Goal: Transaction & Acquisition: Purchase product/service

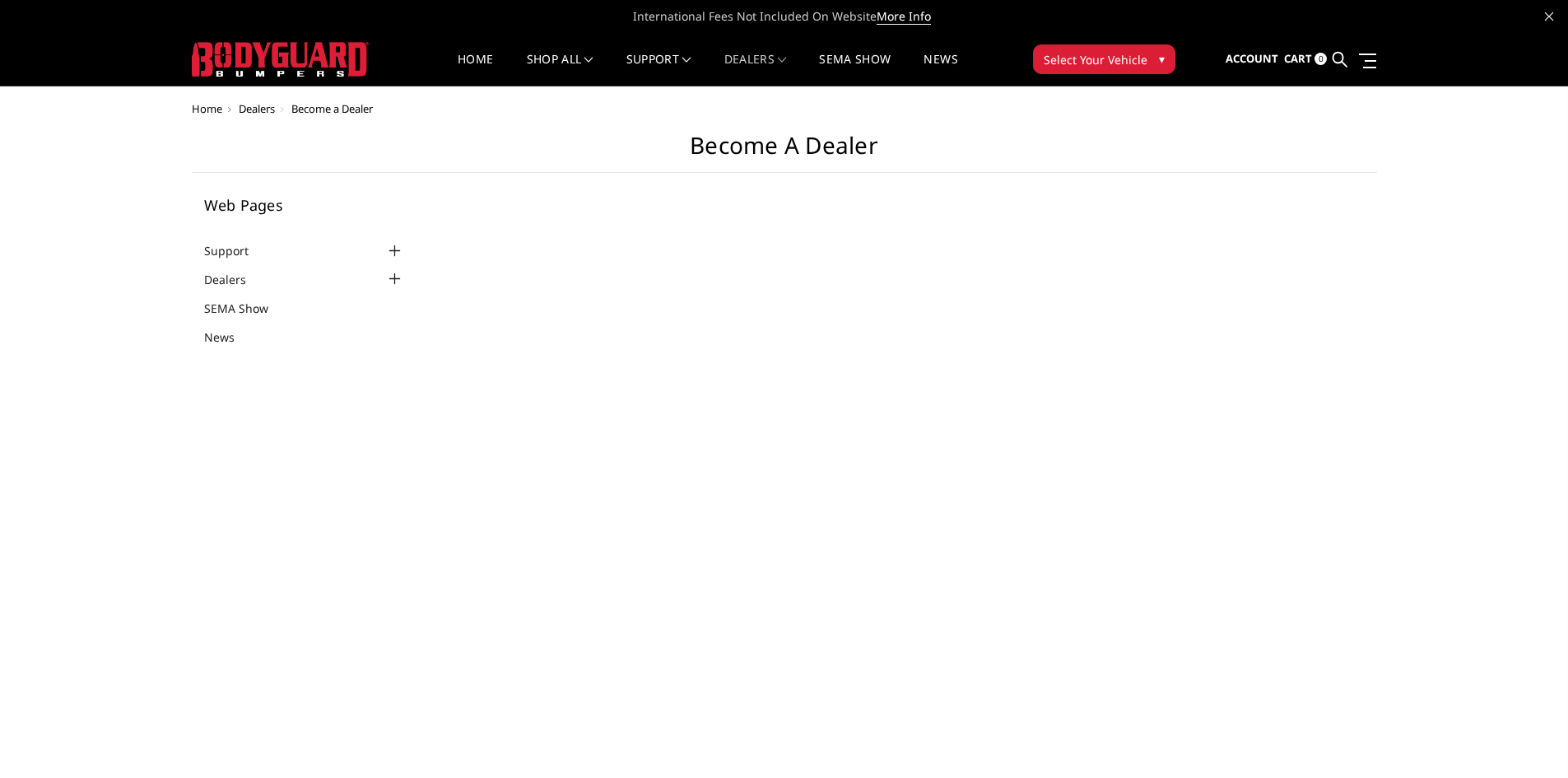
select select "US"
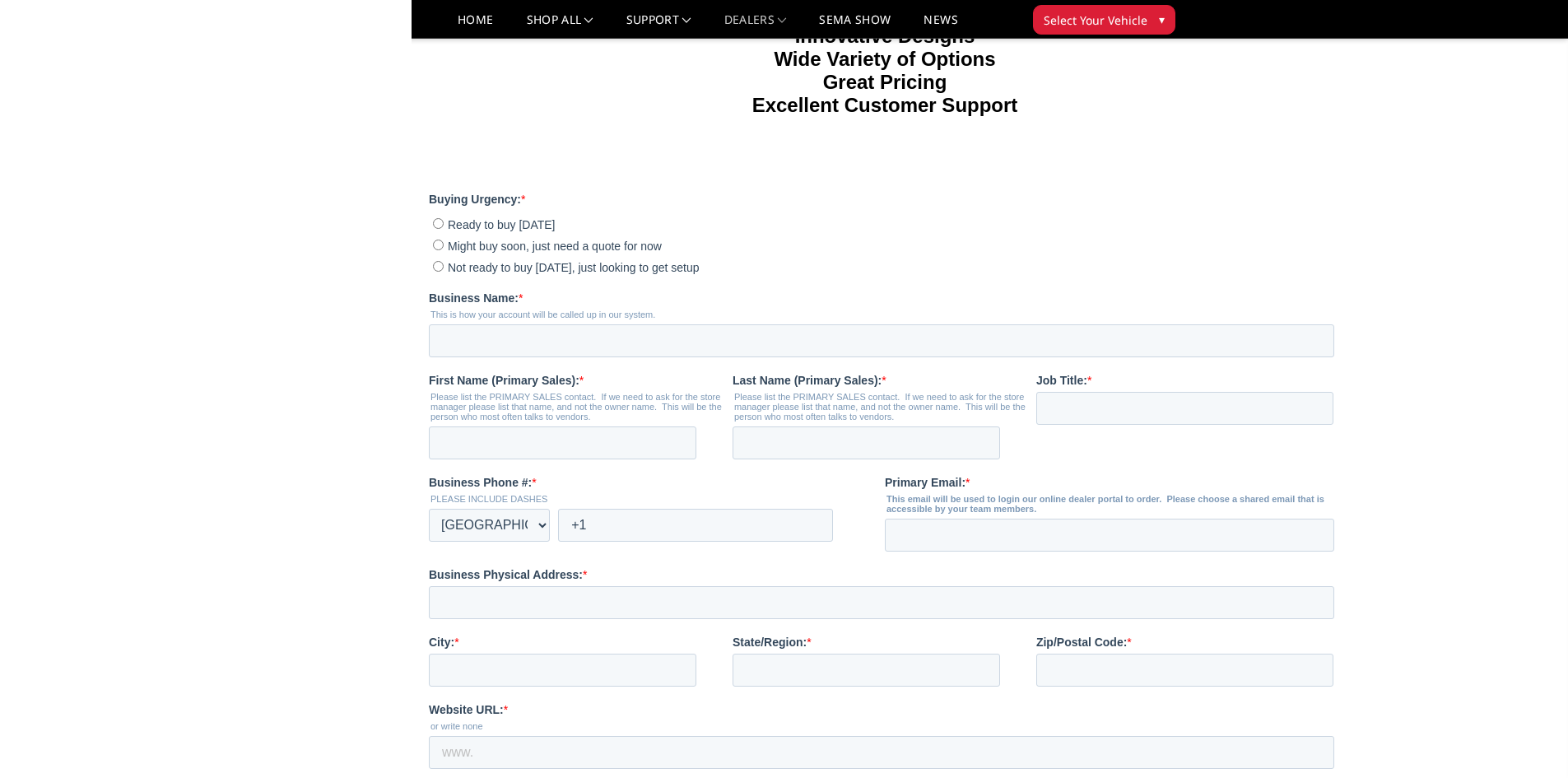
scroll to position [411, 0]
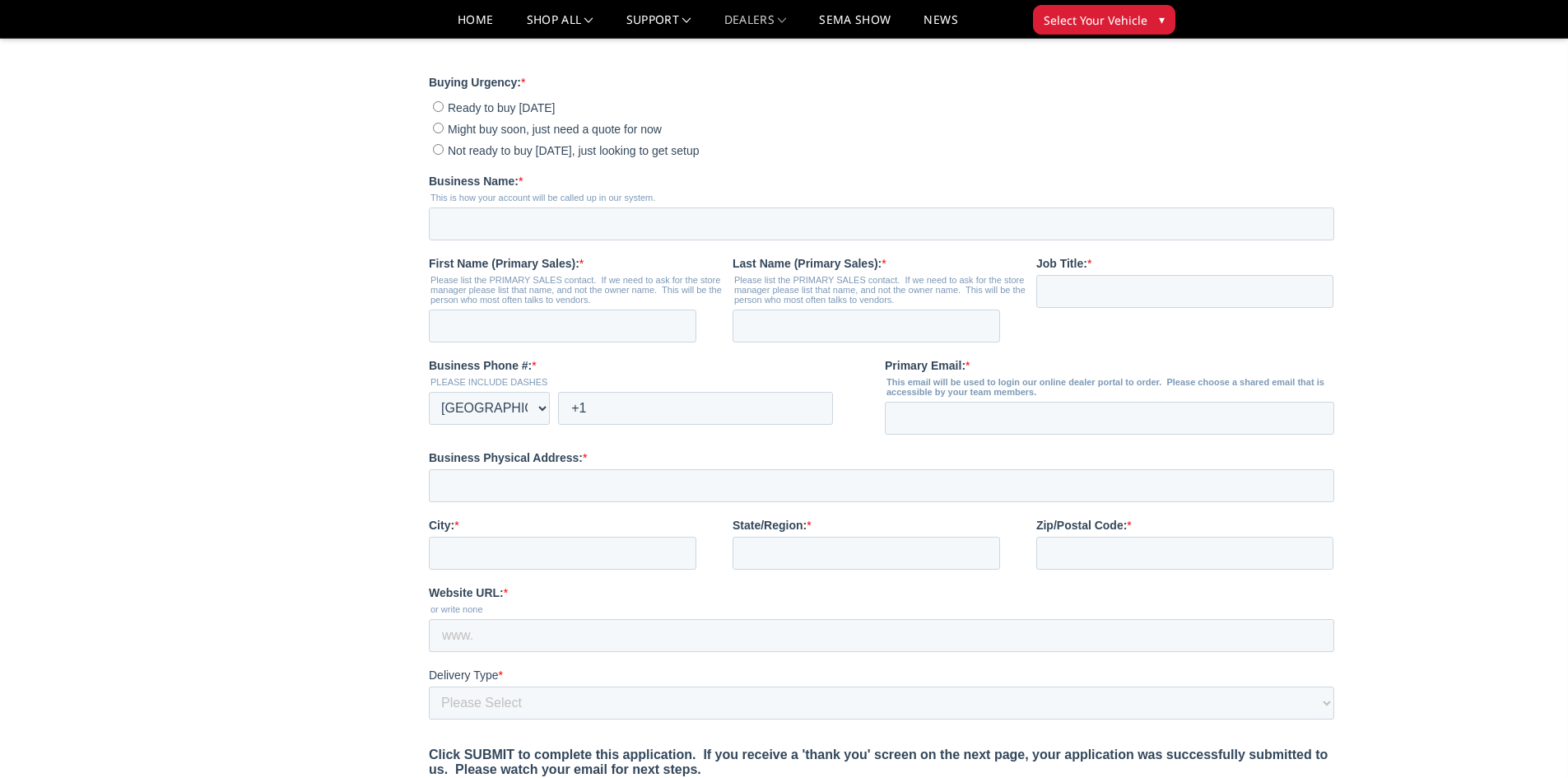
click at [440, 112] on input "Ready to buy today" at bounding box center [438, 107] width 11 height 11
radio input "true"
click at [433, 155] on input "Not ready to buy today, just looking to get setup" at bounding box center [438, 150] width 11 height 11
radio input "true"
click at [489, 240] on input "Business Name: *" at bounding box center [881, 223] width 905 height 33
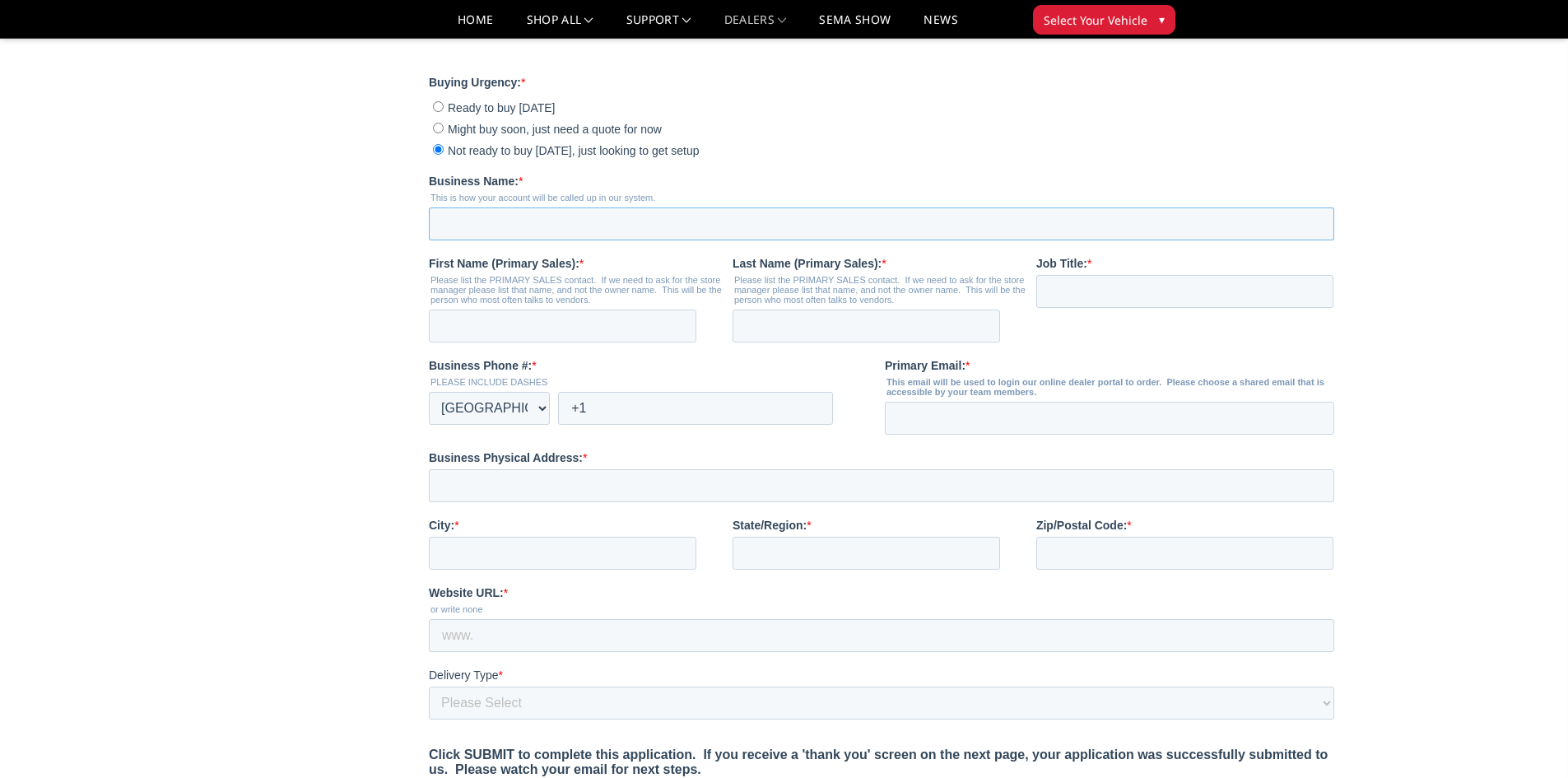
type input "Hill Country Off-Road LLC"
click at [485, 343] on input "First Name (Primary Sales): *" at bounding box center [562, 326] width 268 height 33
click at [489, 343] on input "First Name (Primary Sales): *" at bounding box center [562, 326] width 268 height 33
type input "Mike"
type input "Sproule"
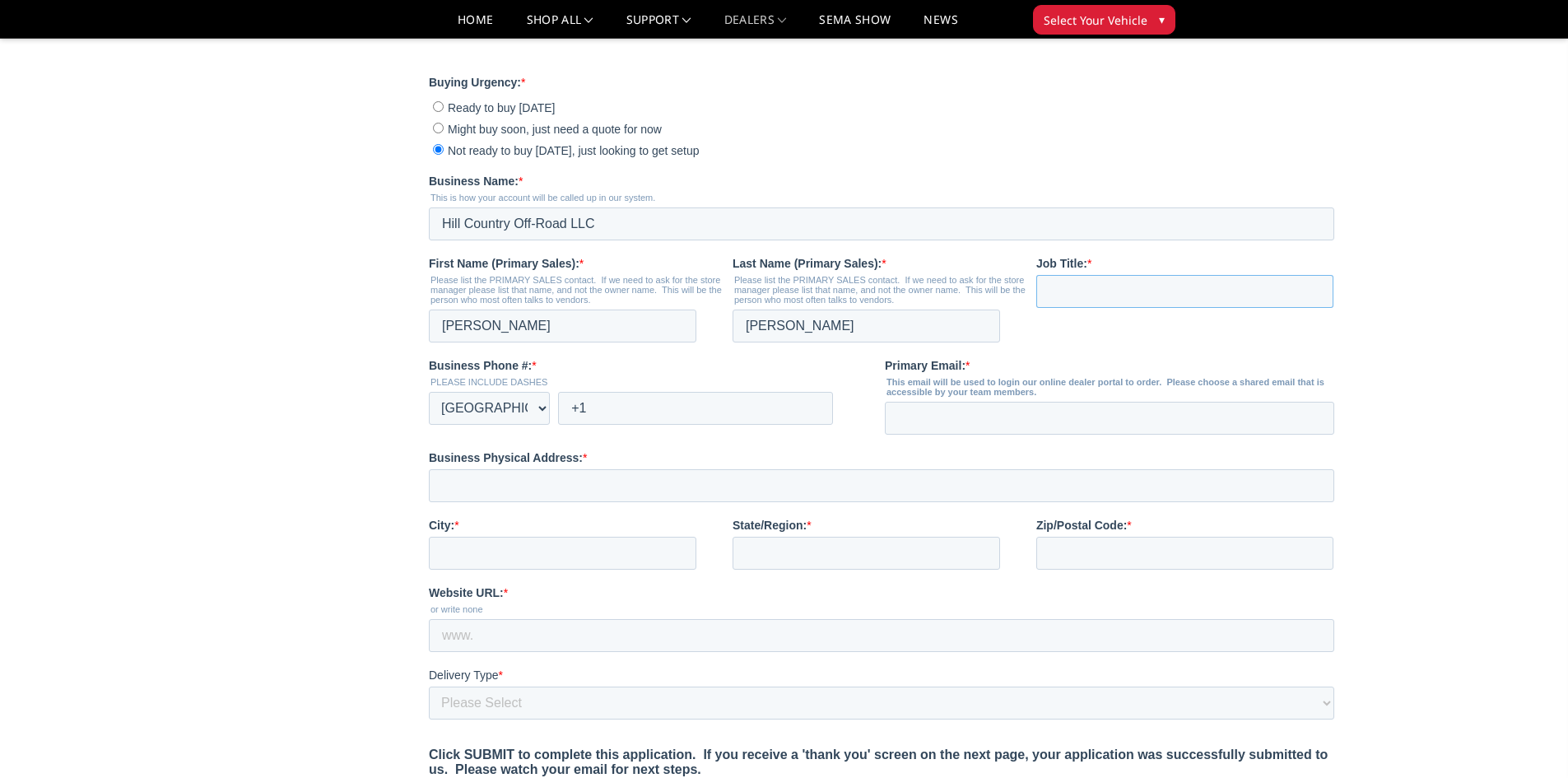
click at [1055, 308] on input "Job Title: *" at bounding box center [1184, 291] width 297 height 33
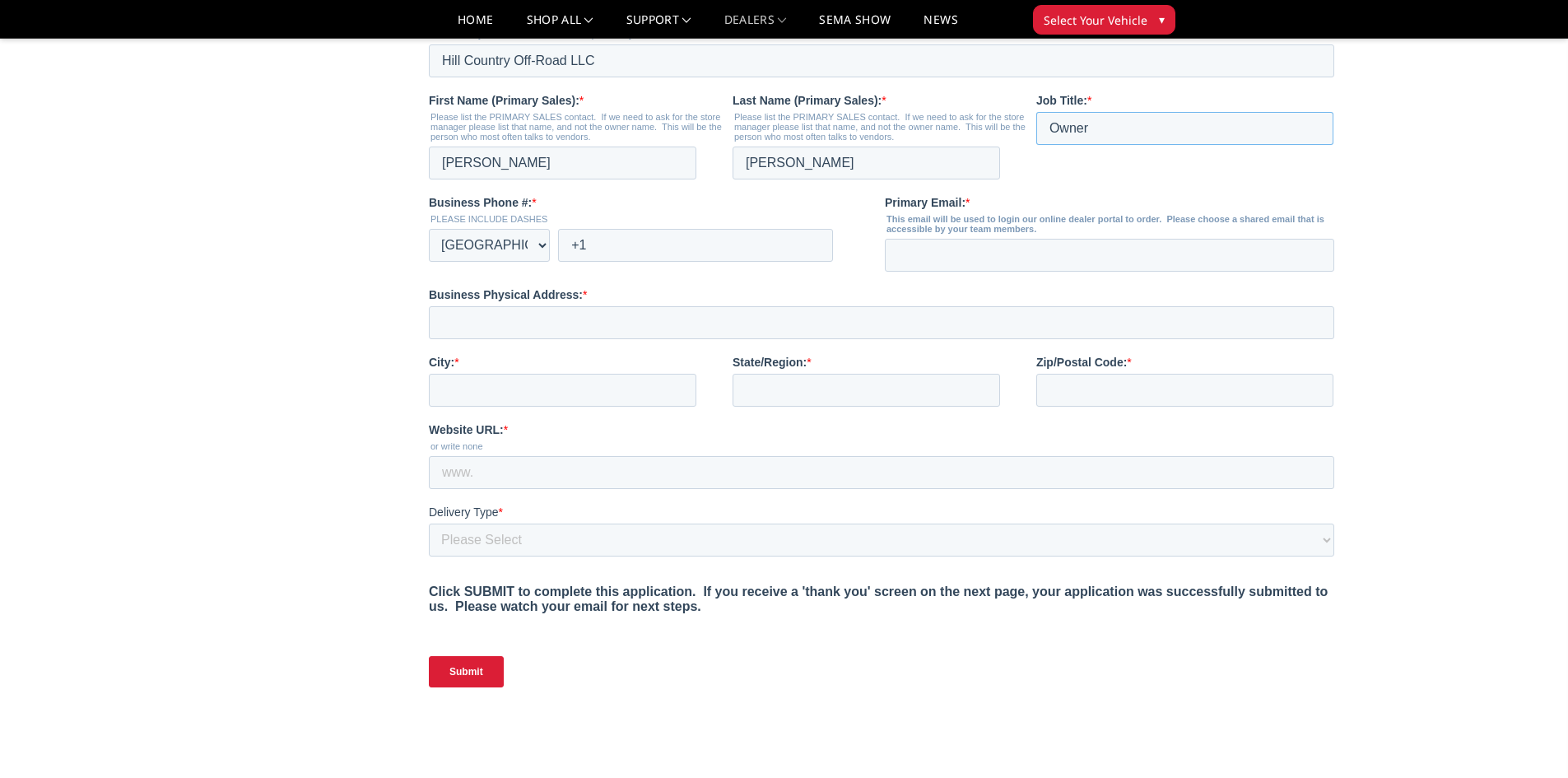
scroll to position [576, 0]
type input "Owner"
click at [608, 260] on input "+1" at bounding box center [695, 243] width 275 height 33
type input "+1 5125224267"
click at [977, 270] on input "Primary Email: *" at bounding box center [1109, 253] width 449 height 33
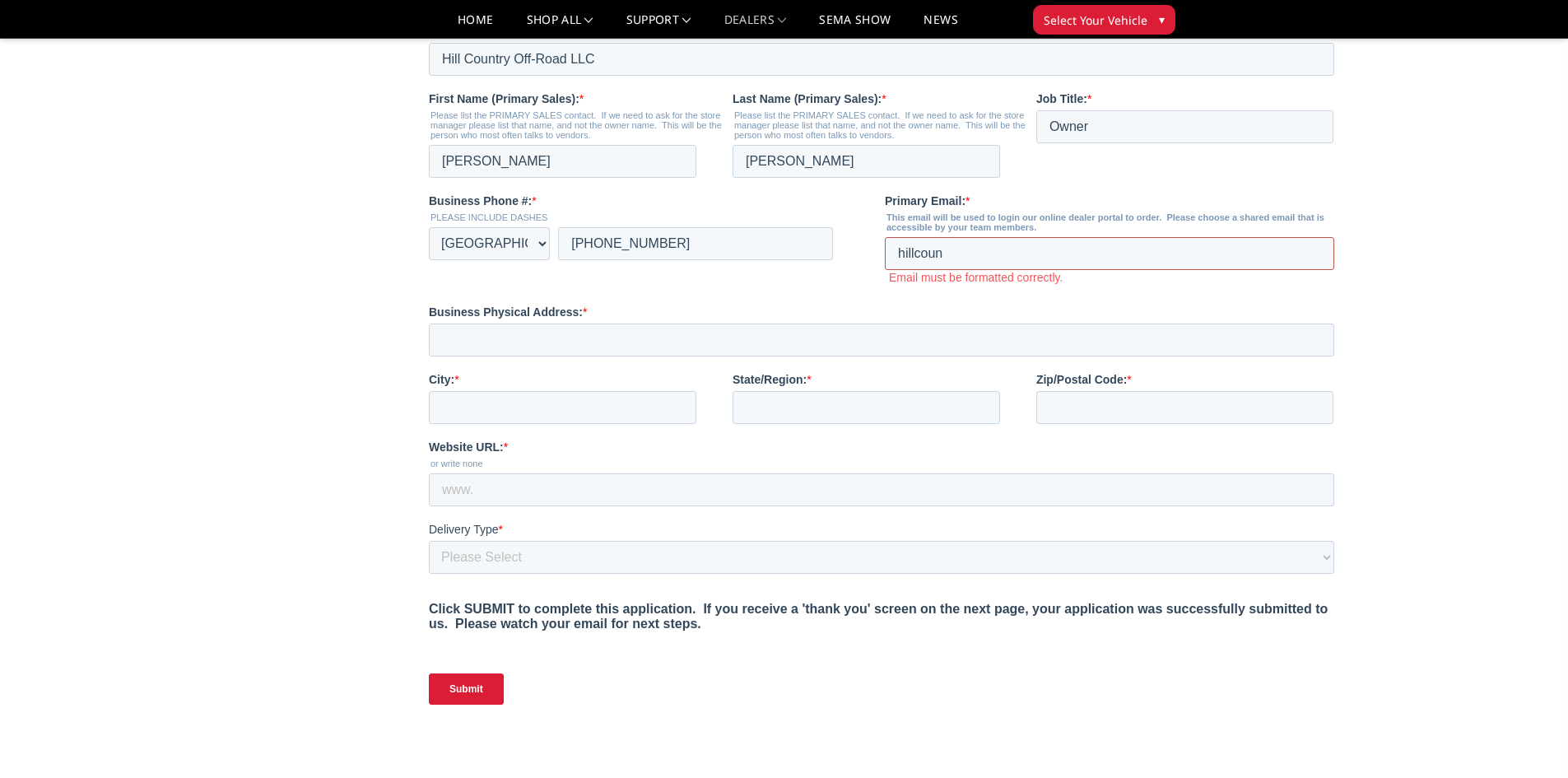
type input "[EMAIL_ADDRESS][DOMAIN_NAME]"
type input "31350 Ranch Rd 12"
type input "Dripping Springs"
type input "TX"
type input "78620"
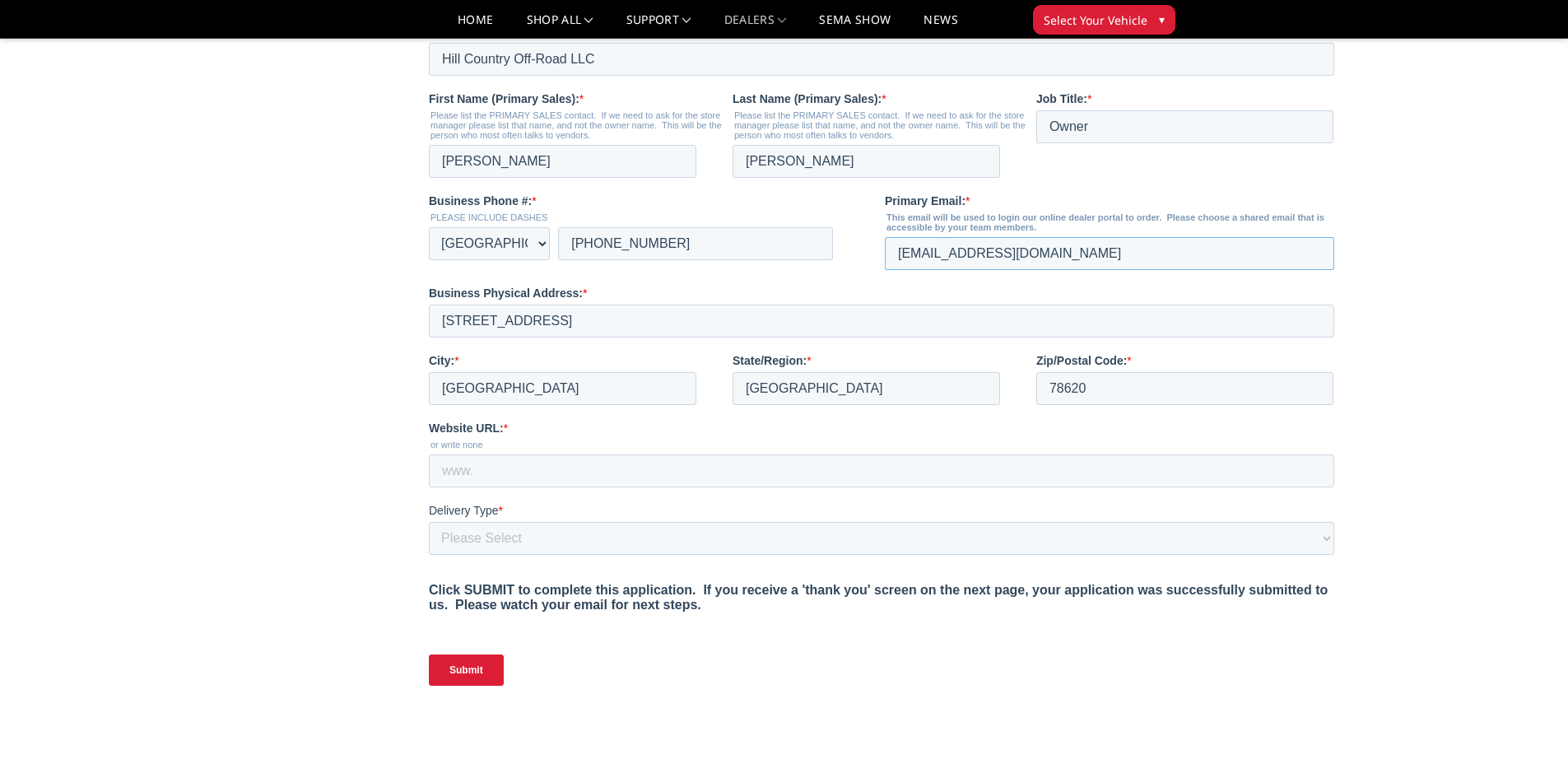
scroll to position [659, 0]
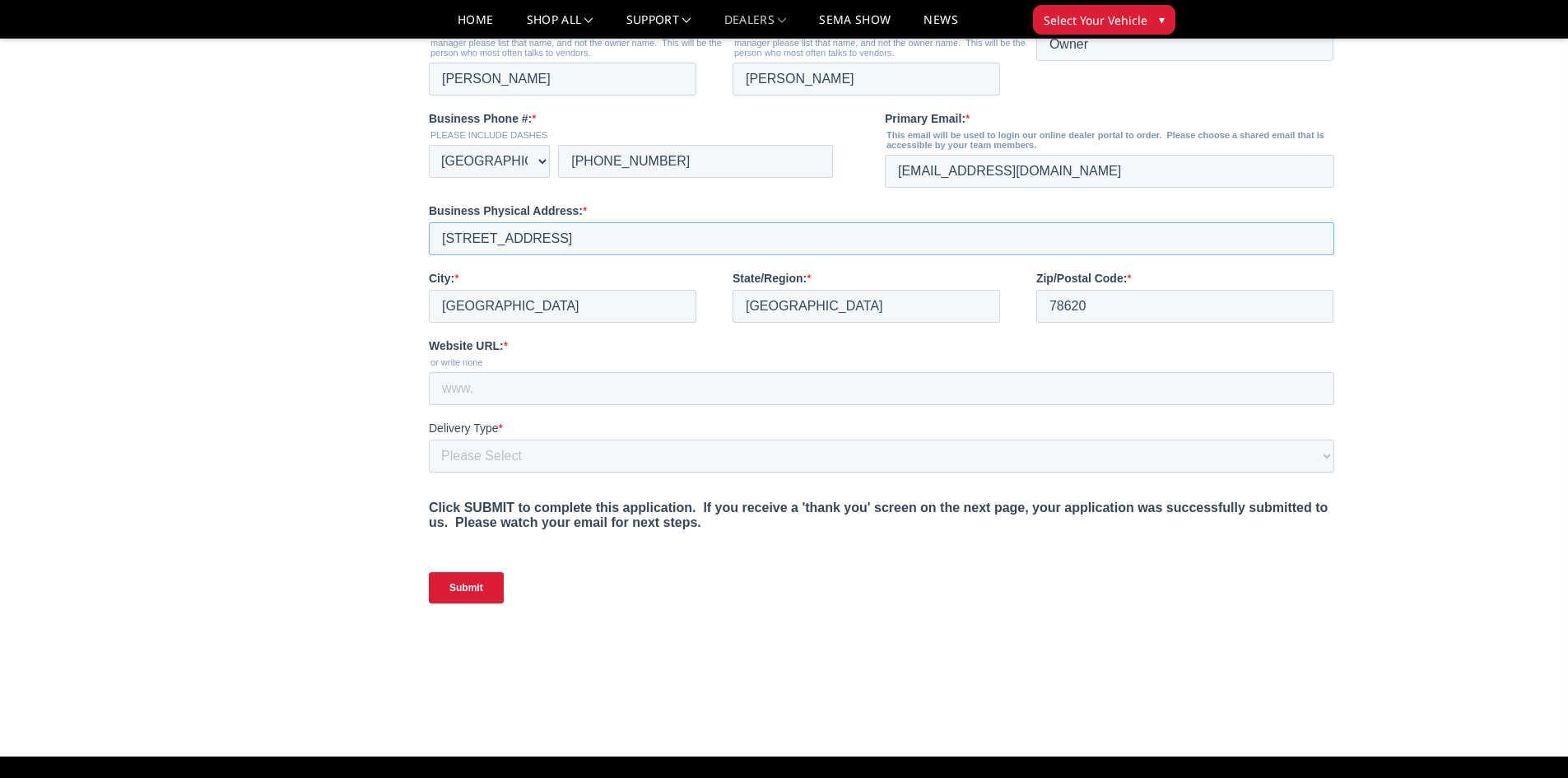
click at [578, 255] on input "31350 Ranch Rd 12" at bounding box center [881, 239] width 905 height 33
type input "31350 Ranch Rd 12, Unit A"
click at [527, 405] on input "Website URL: *" at bounding box center [881, 388] width 905 height 33
type input "www.hillcountryoffroad.com"
click at [657, 473] on select "Please Select Yes, I need a liftgate No, I have a forklift and/or dock" at bounding box center [881, 456] width 905 height 33
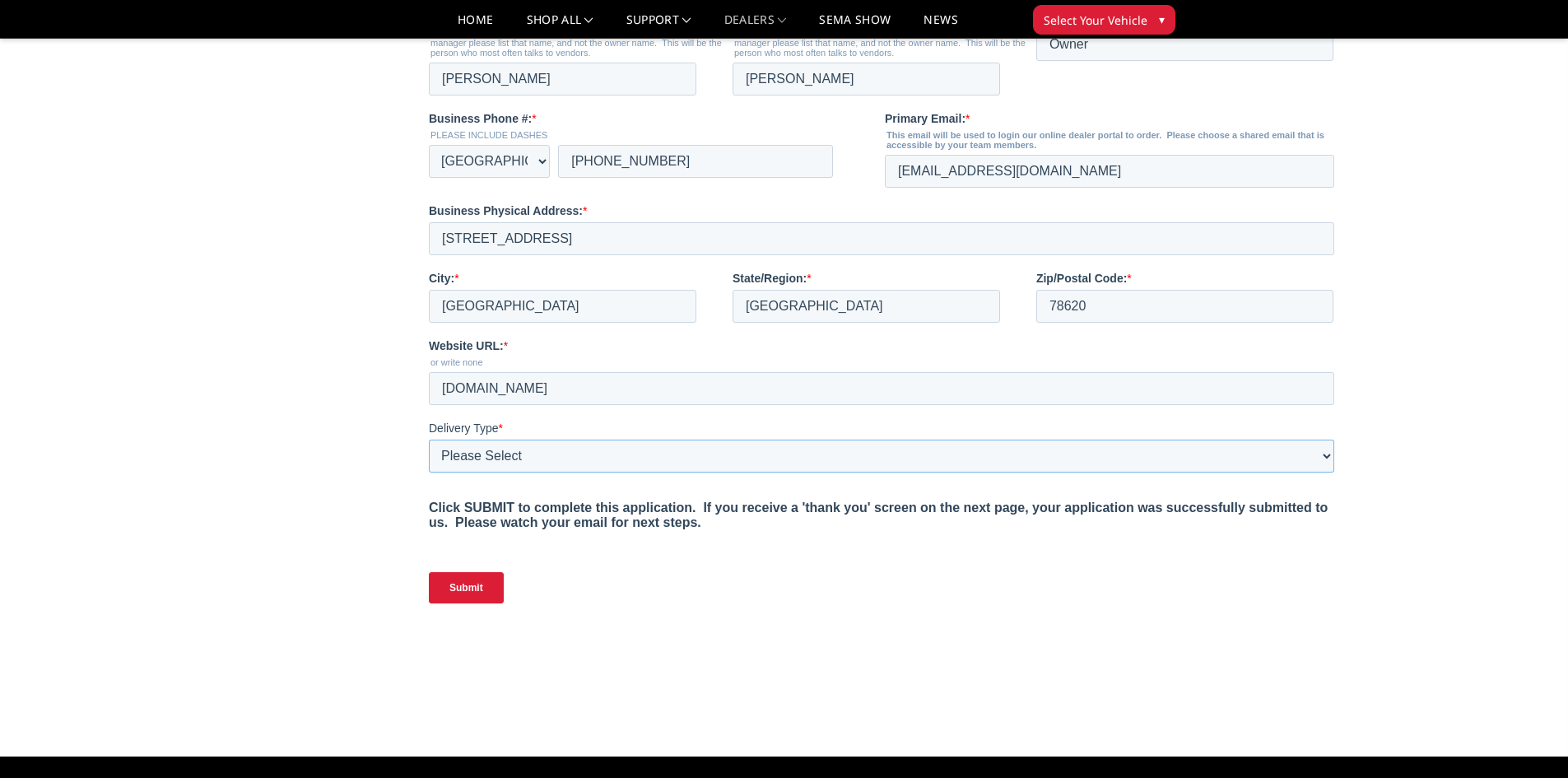
select select "I have a forklift"
click at [429, 473] on select "Please Select Yes, I need a liftgate No, I have a forklift and/or dock" at bounding box center [881, 456] width 905 height 33
click at [476, 604] on input "Submit" at bounding box center [466, 588] width 75 height 31
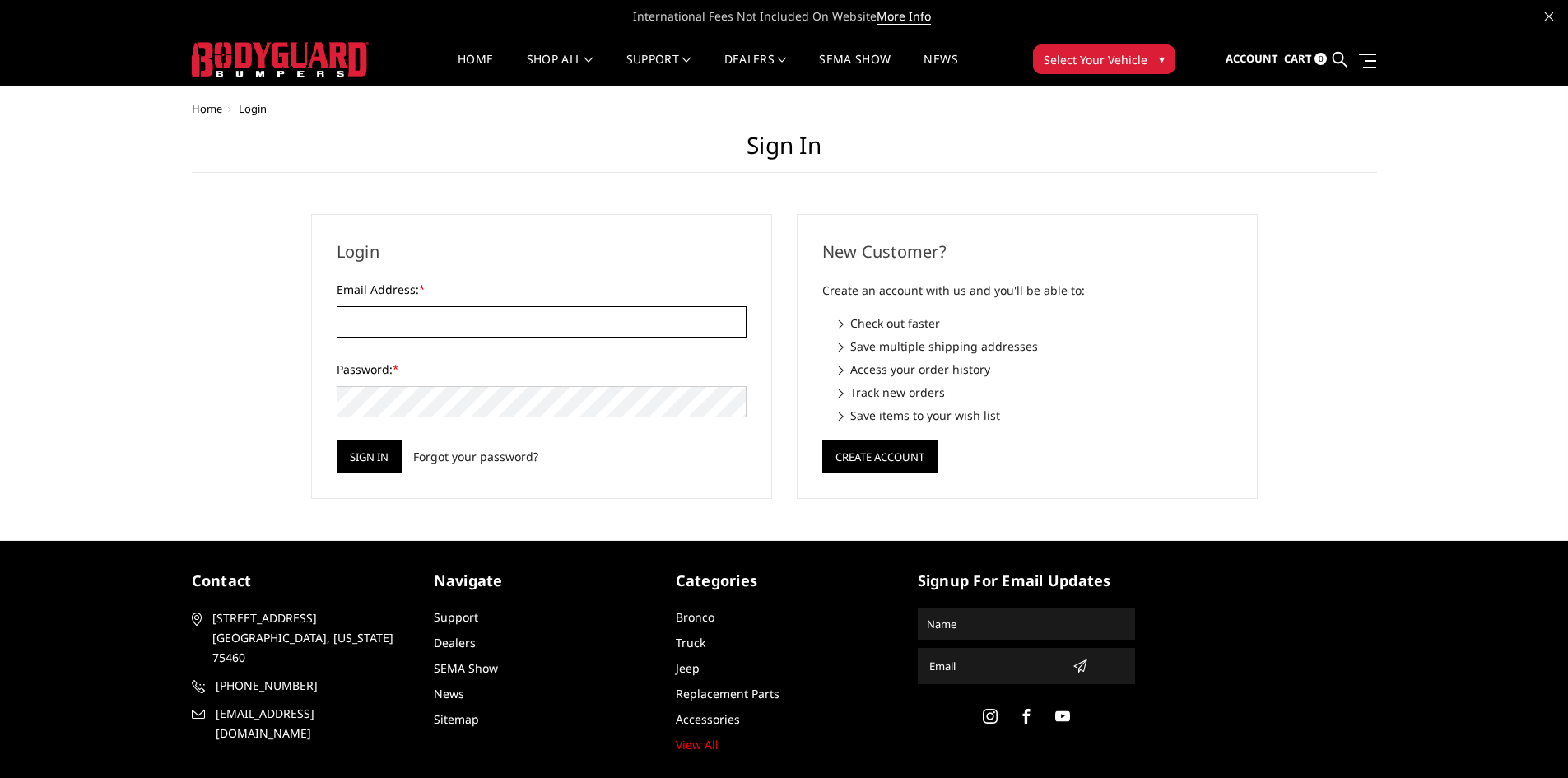
click at [393, 312] on input "Email Address: *" at bounding box center [541, 321] width 410 height 31
click at [465, 265] on div "Login Email Address: * Password: * Sign in Forgot your password?" at bounding box center [542, 356] width 461 height 285
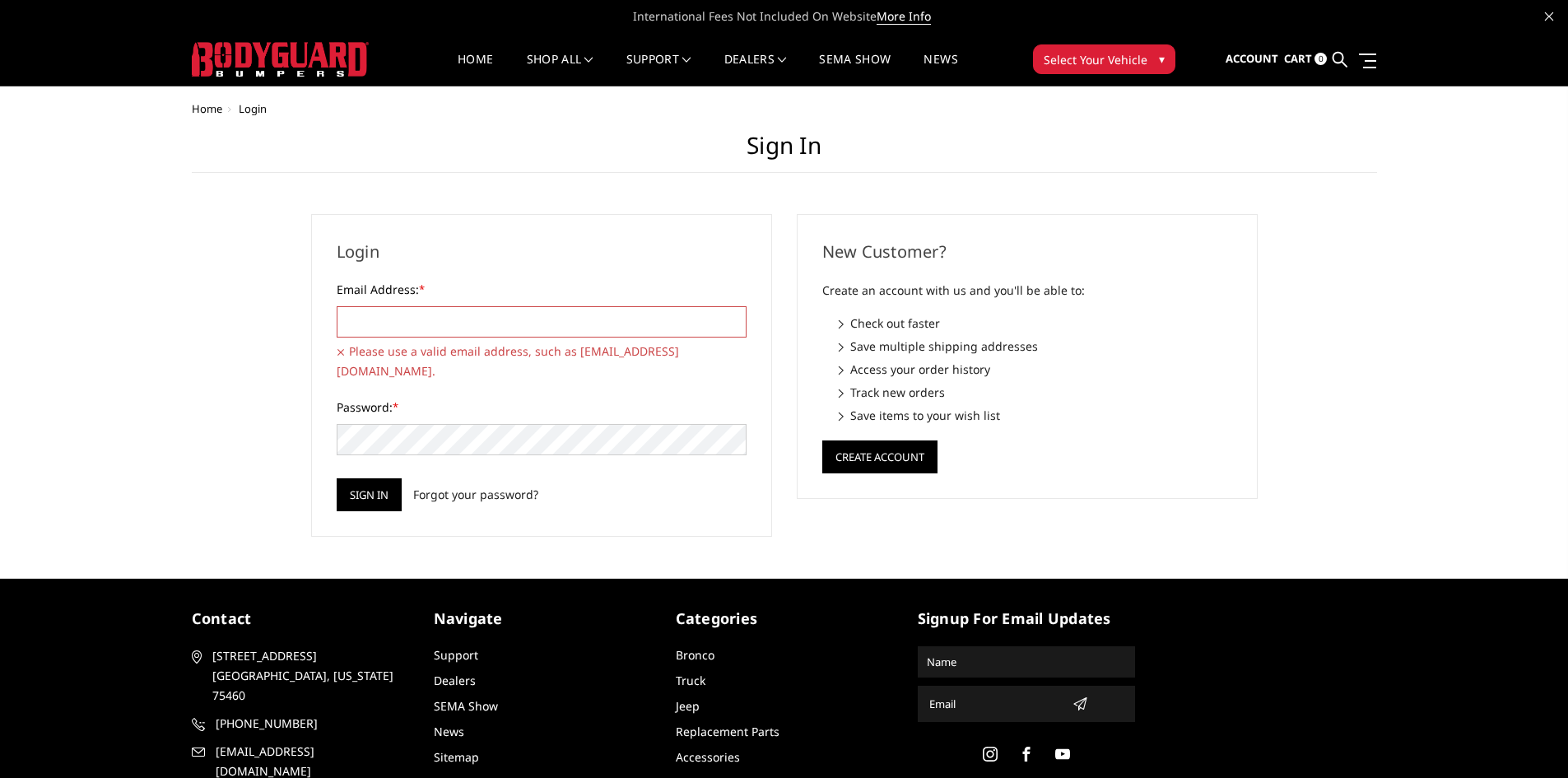
click at [468, 321] on input "Email Address: *" at bounding box center [541, 321] width 410 height 31
click at [471, 271] on div "Login Email Address: * Please use a valid email address, such as user@example.c…" at bounding box center [542, 375] width 461 height 323
click at [452, 320] on input "Email Address: *" at bounding box center [541, 321] width 410 height 31
click at [394, 321] on input "Email Address: *" at bounding box center [541, 321] width 410 height 31
type input "[EMAIL_ADDRESS][DOMAIN_NAME]"
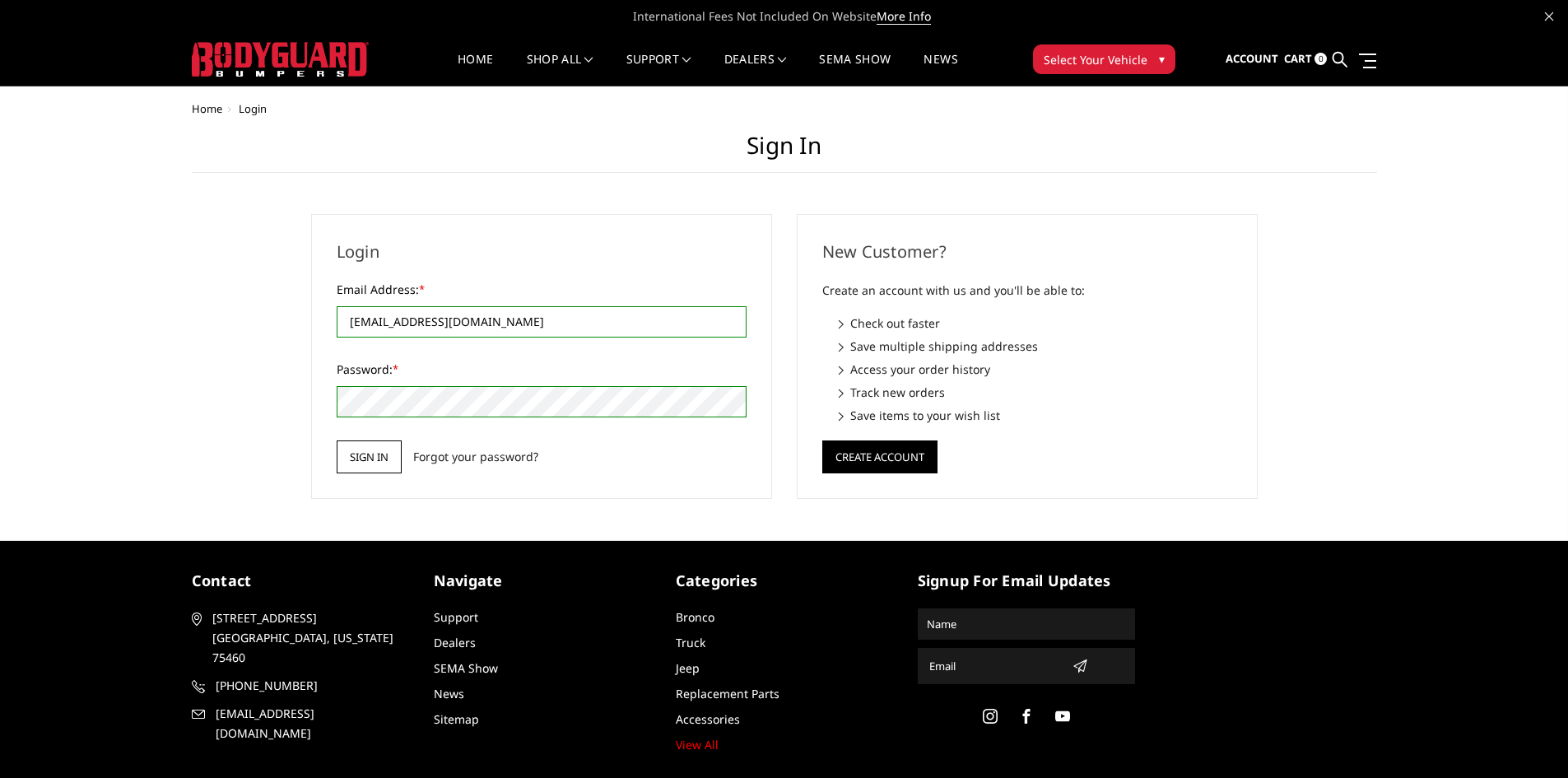
click at [370, 461] on input "Sign in" at bounding box center [368, 457] width 65 height 33
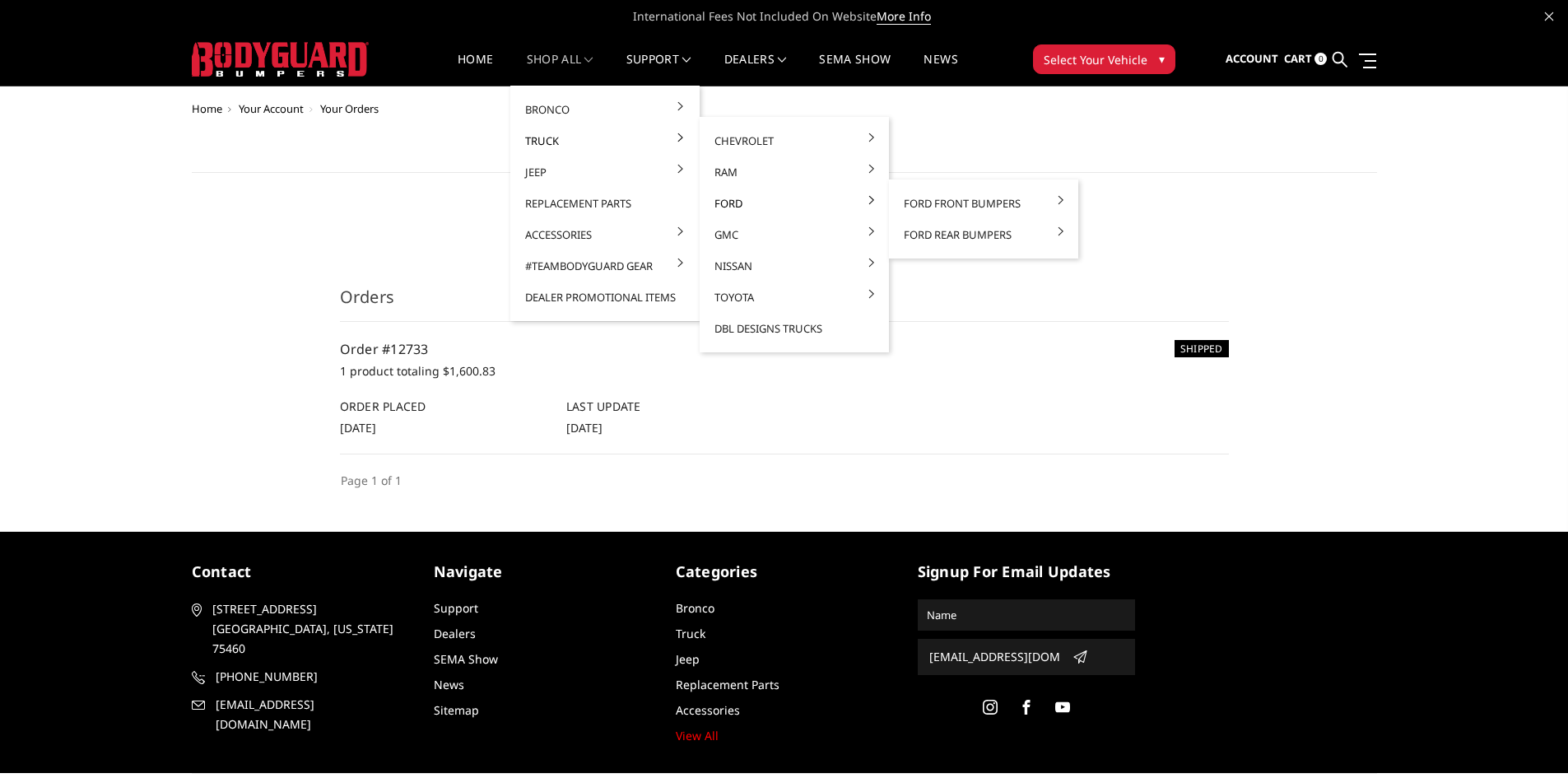
click at [740, 203] on link "Ford" at bounding box center [794, 203] width 176 height 31
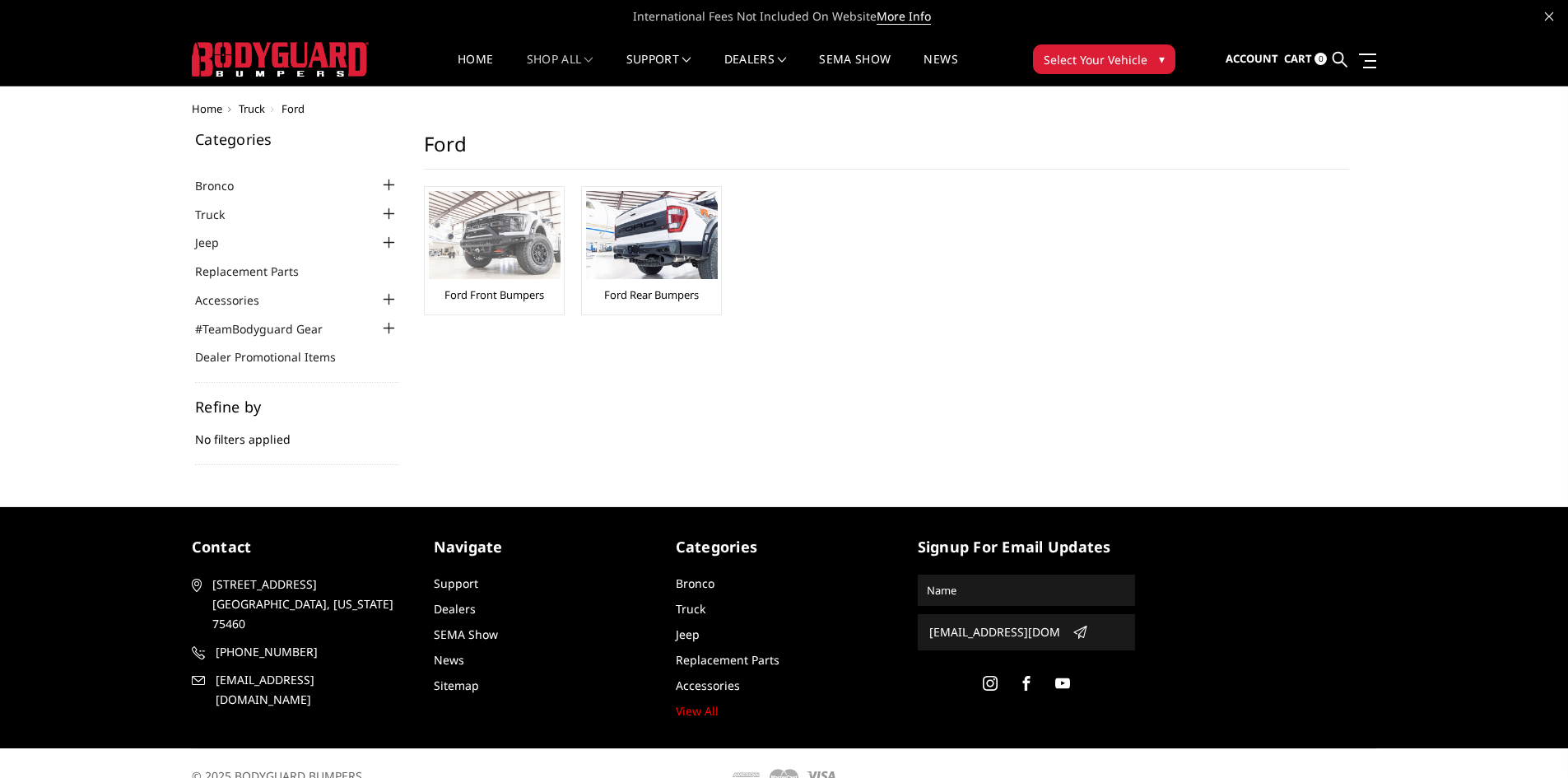
click at [495, 235] on img at bounding box center [495, 235] width 132 height 88
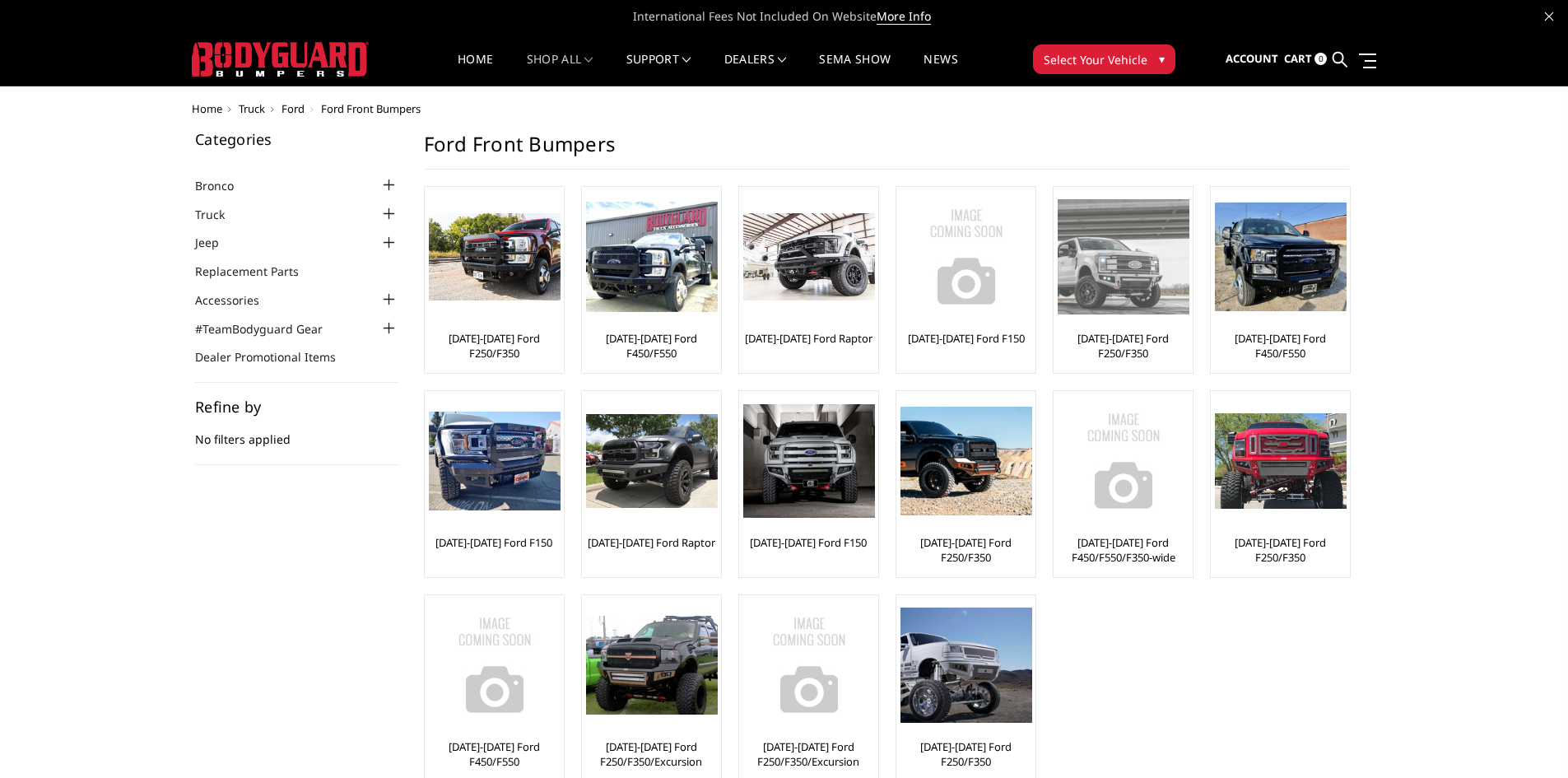
click at [1119, 249] on img at bounding box center [1123, 256] width 132 height 115
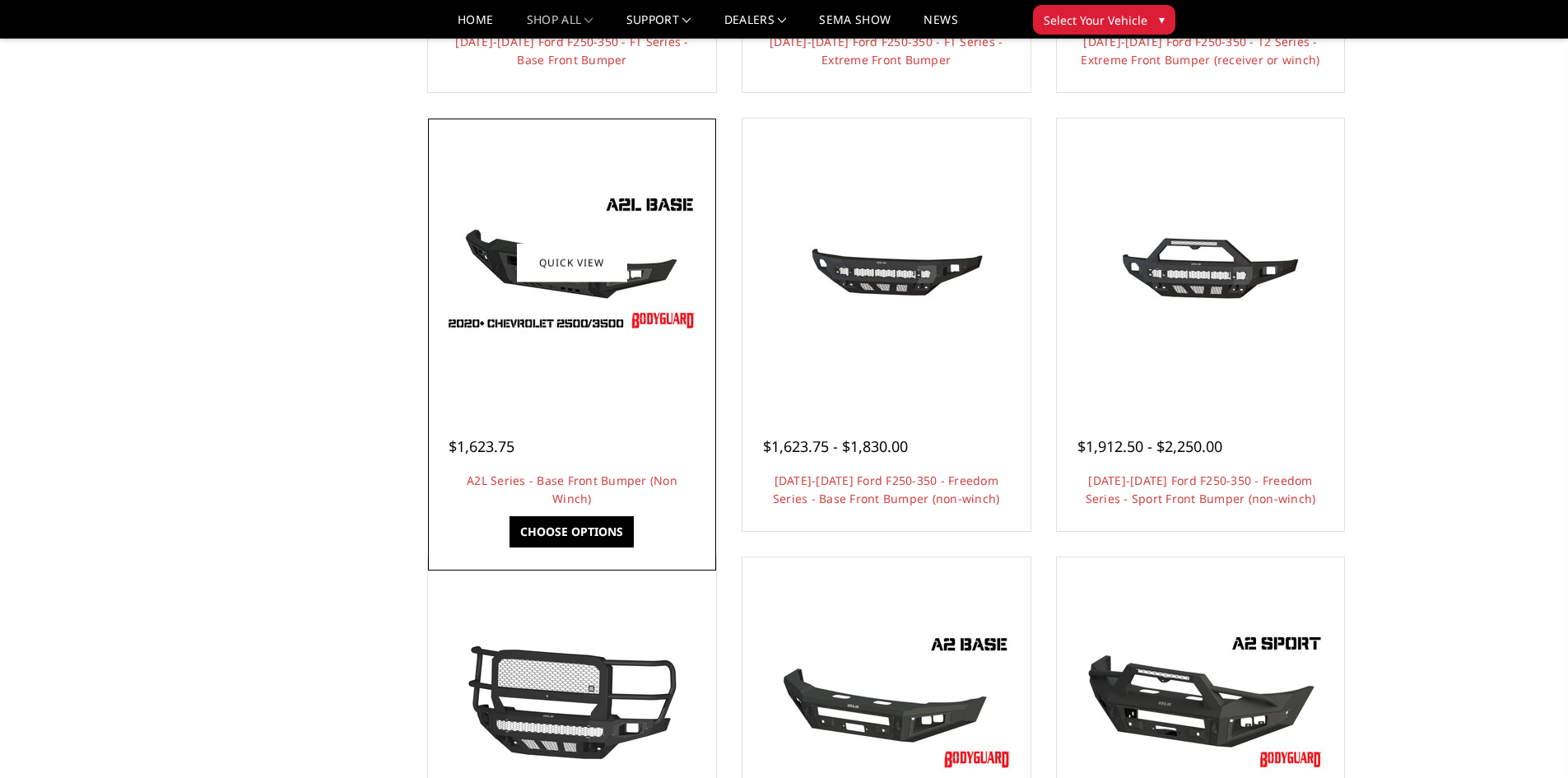
scroll to position [494, 0]
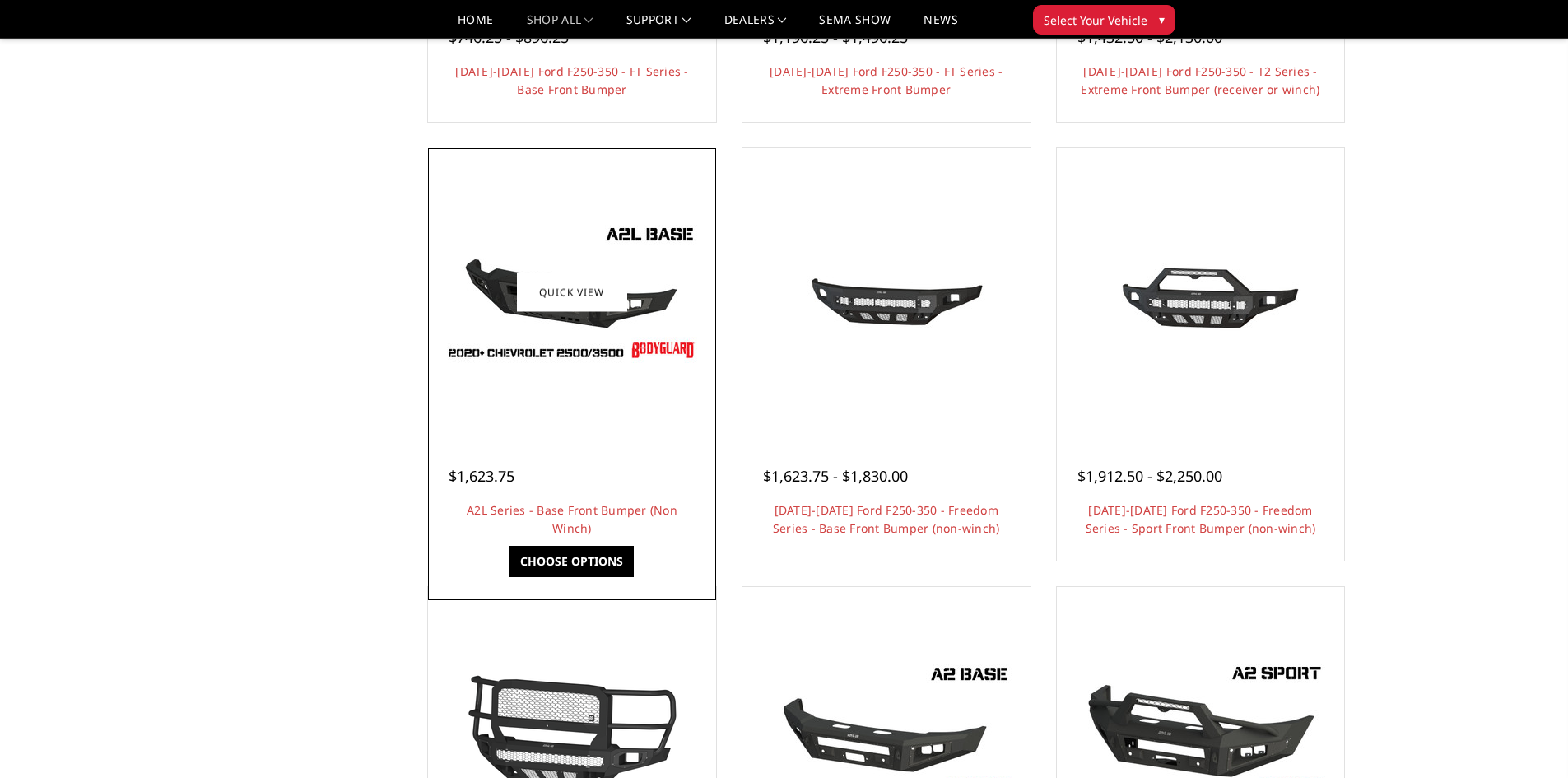
click at [568, 238] on img at bounding box center [572, 292] width 263 height 148
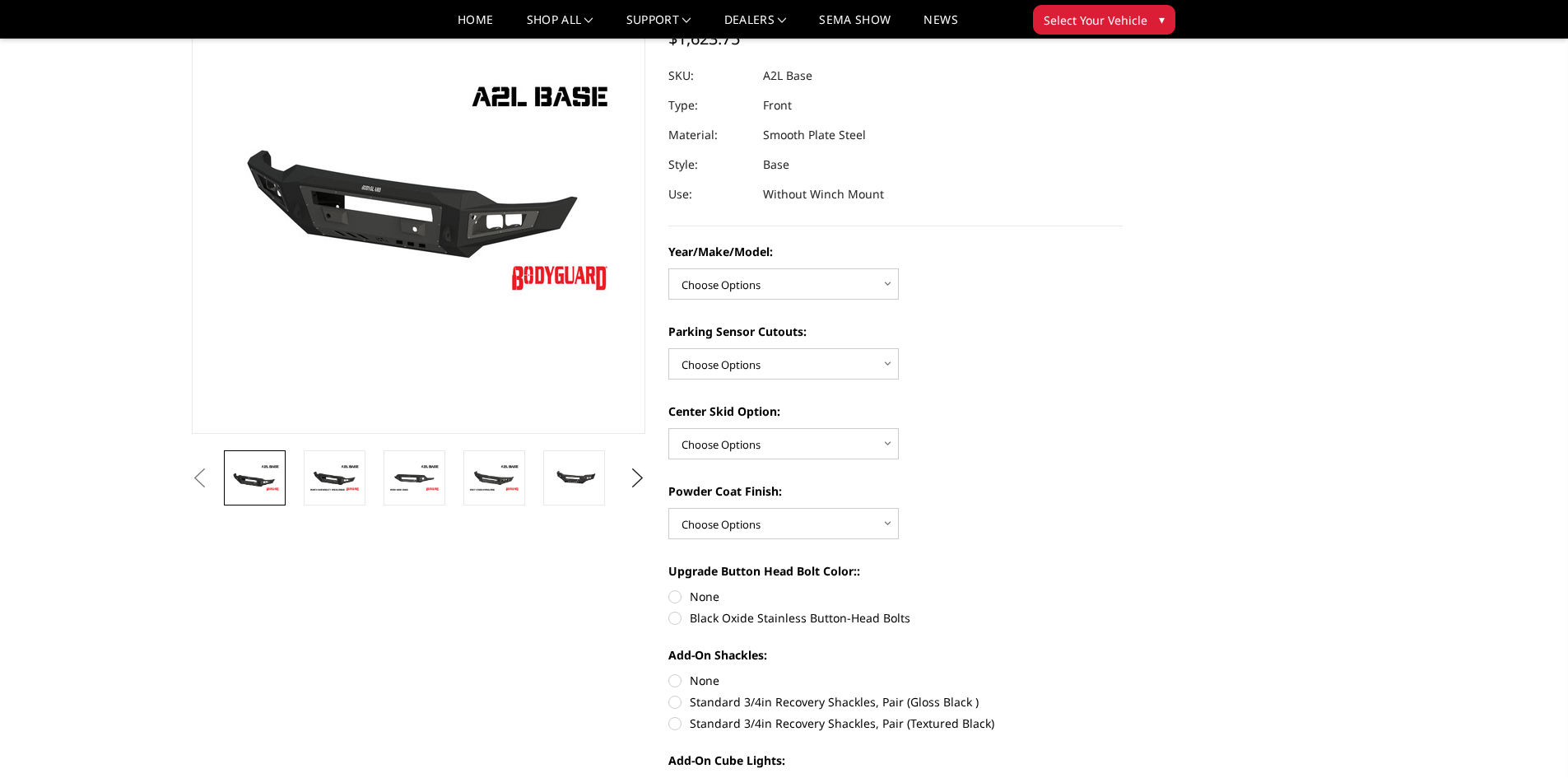
scroll to position [82, 0]
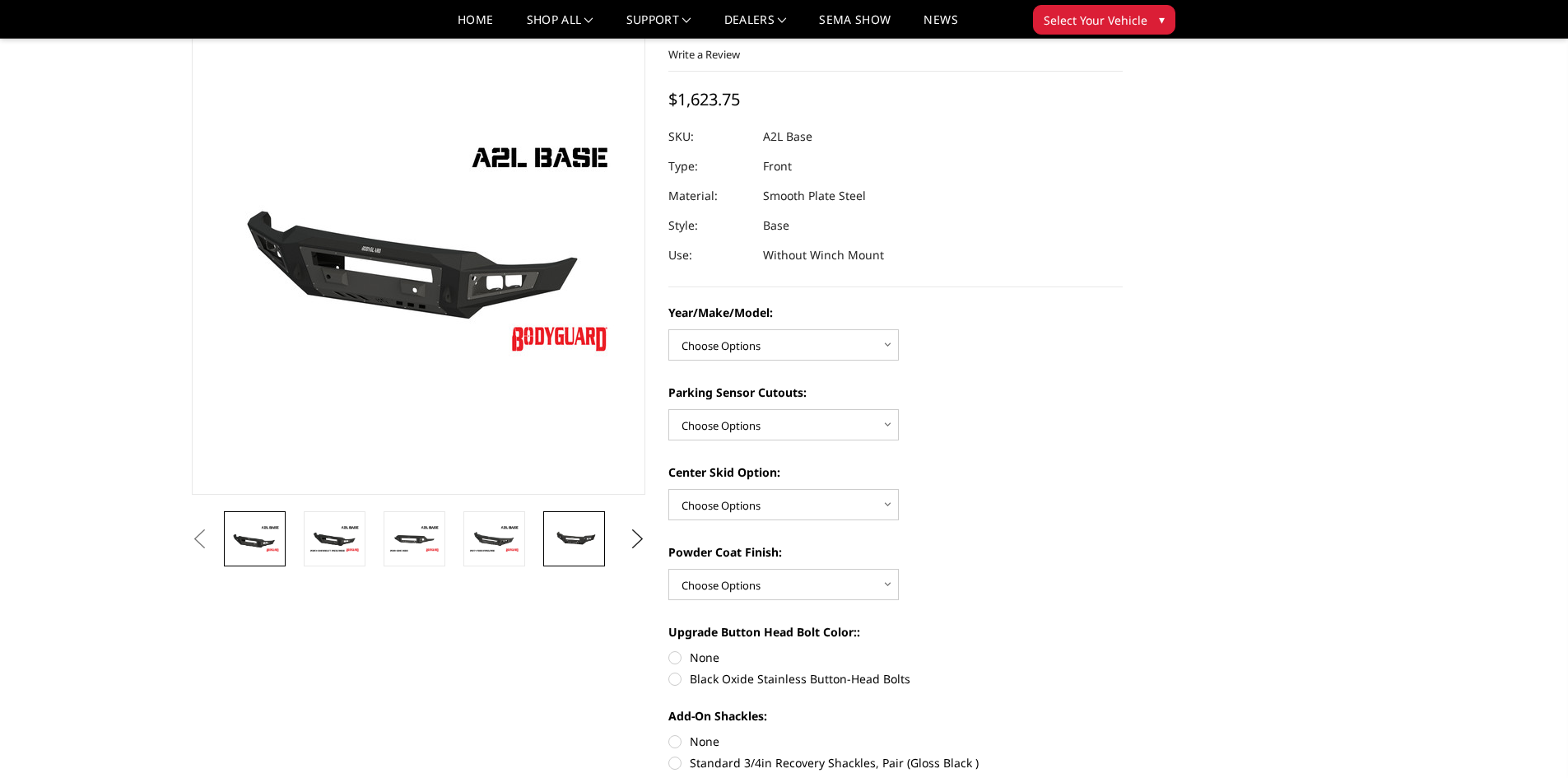
click at [562, 539] on img at bounding box center [574, 539] width 52 height 24
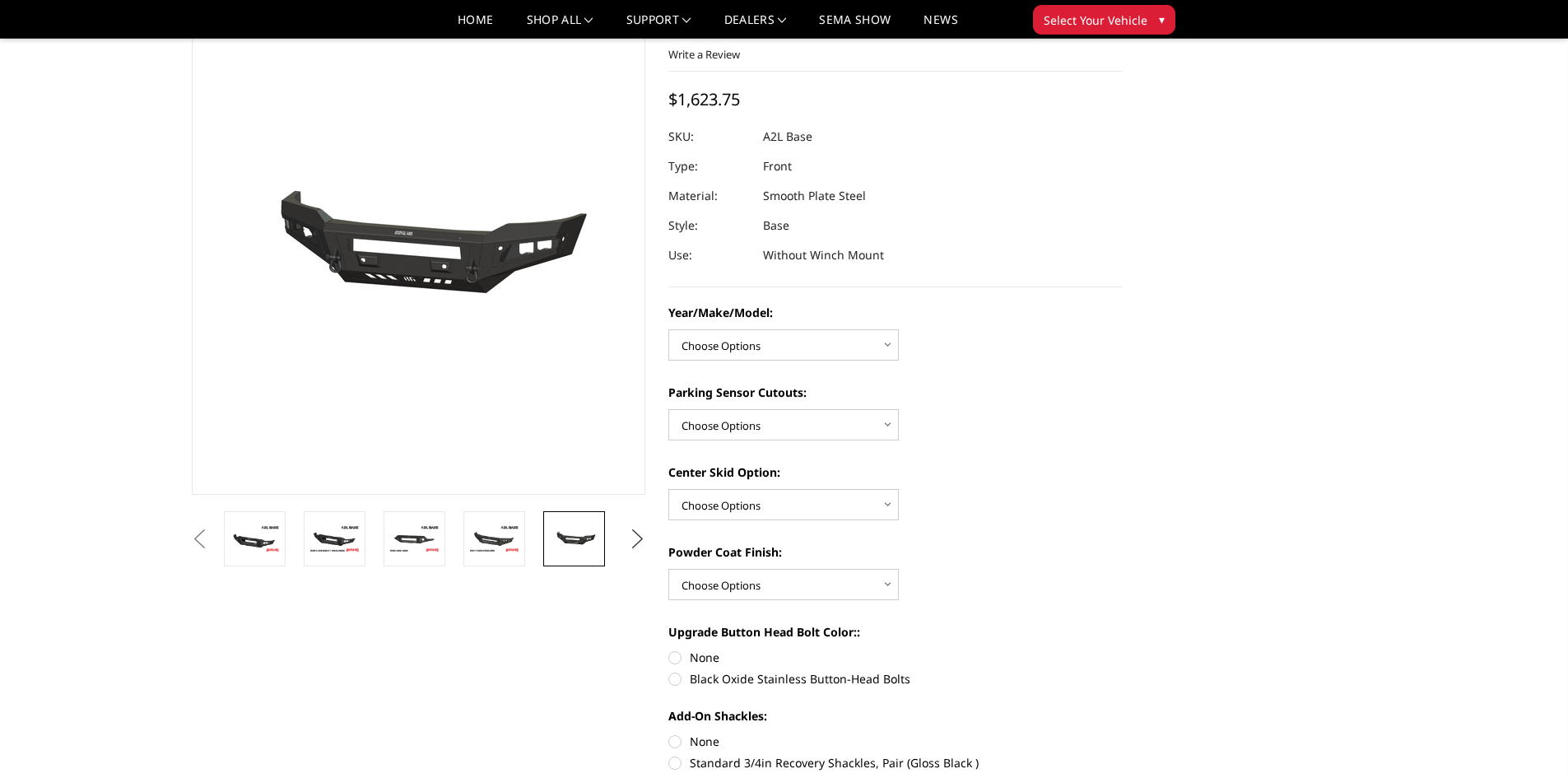
click at [634, 539] on button "Next" at bounding box center [637, 539] width 25 height 25
click at [632, 539] on button "Next" at bounding box center [637, 539] width 25 height 25
click at [503, 545] on img at bounding box center [494, 538] width 52 height 35
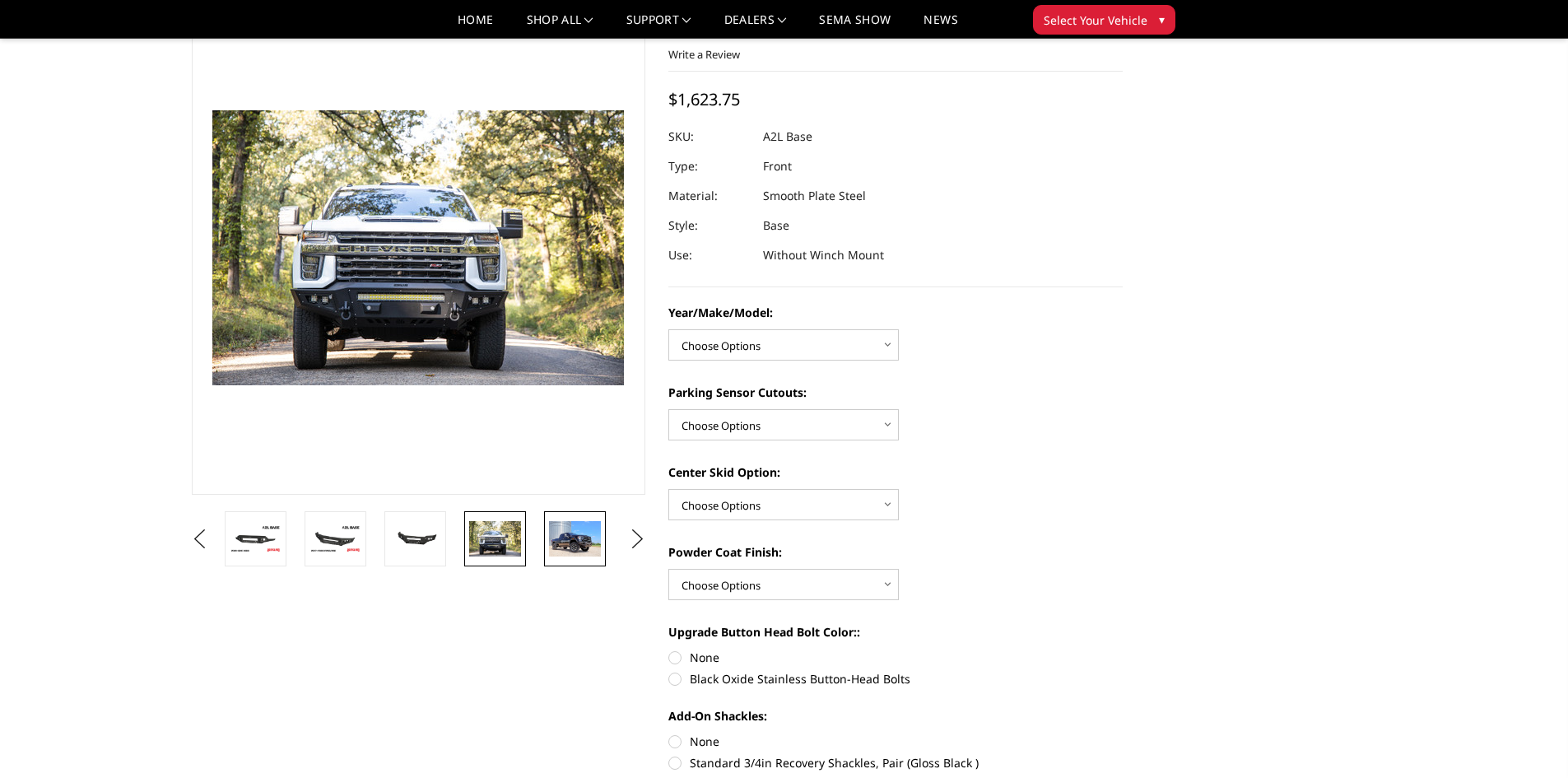
click at [550, 541] on img at bounding box center [575, 538] width 52 height 35
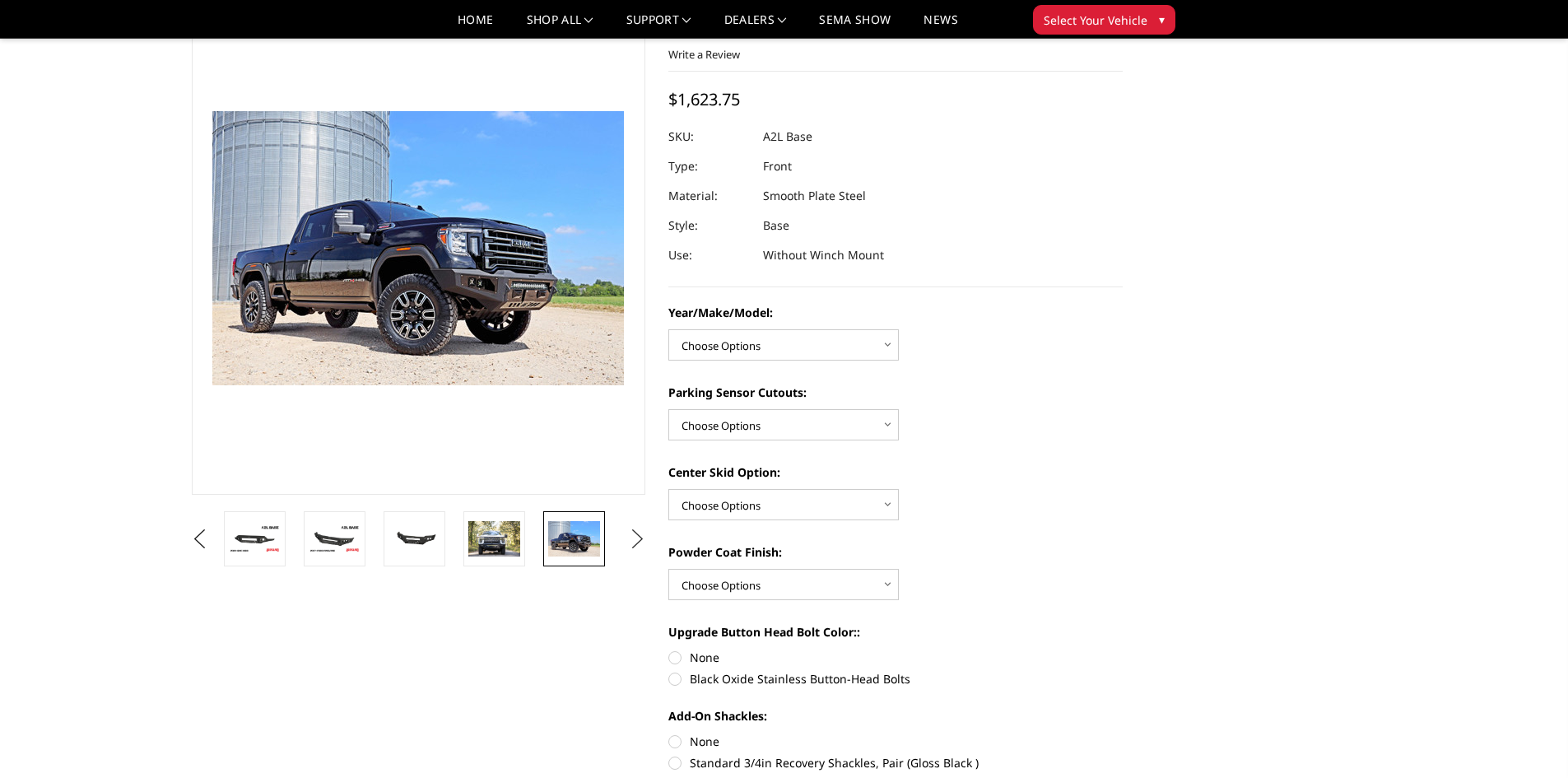
click at [635, 541] on button "Next" at bounding box center [637, 539] width 25 height 25
click at [555, 546] on img at bounding box center [574, 539] width 52 height 36
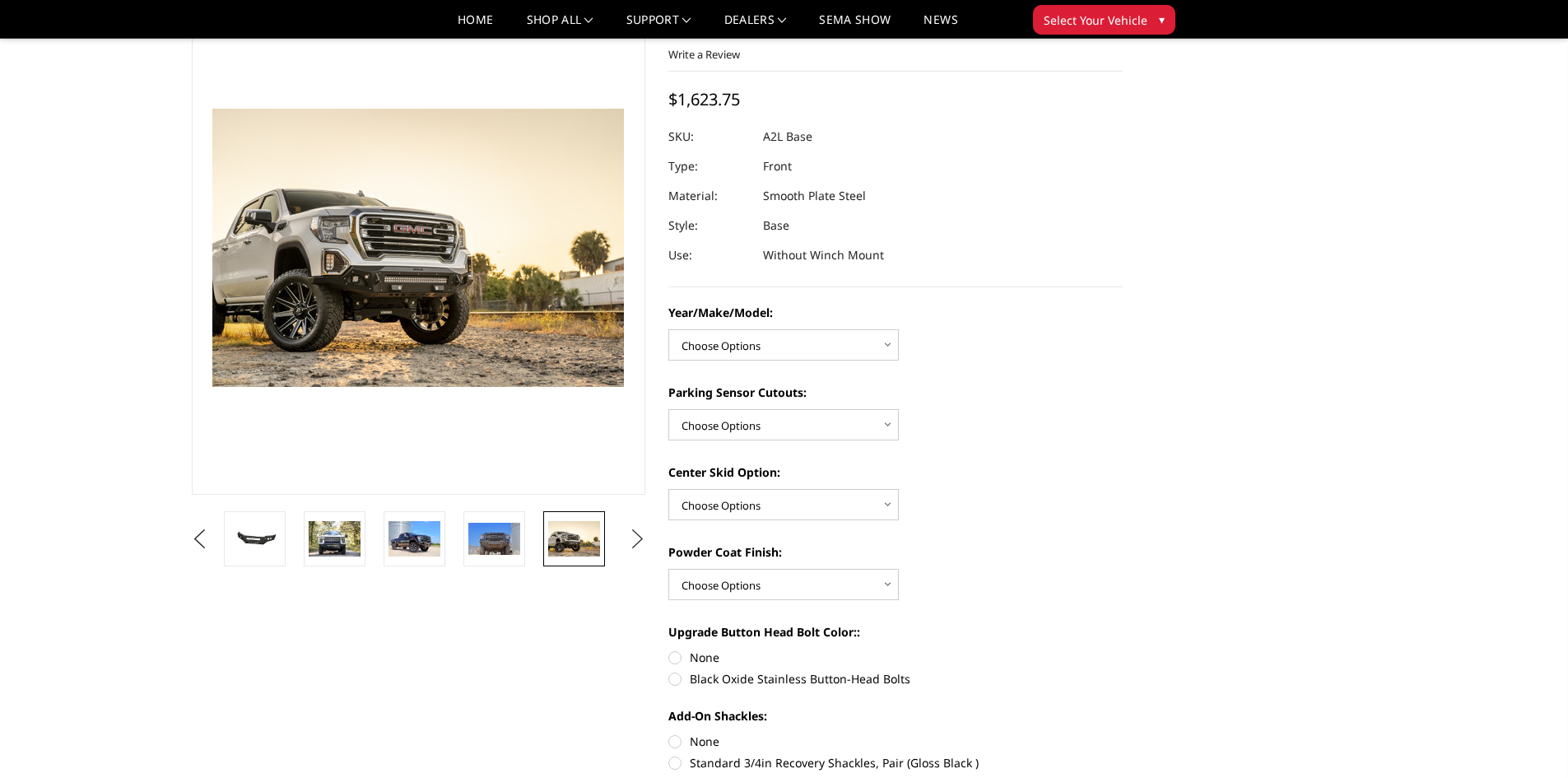
click at [643, 538] on button "Next" at bounding box center [637, 539] width 25 height 25
click at [567, 540] on img at bounding box center [574, 538] width 52 height 35
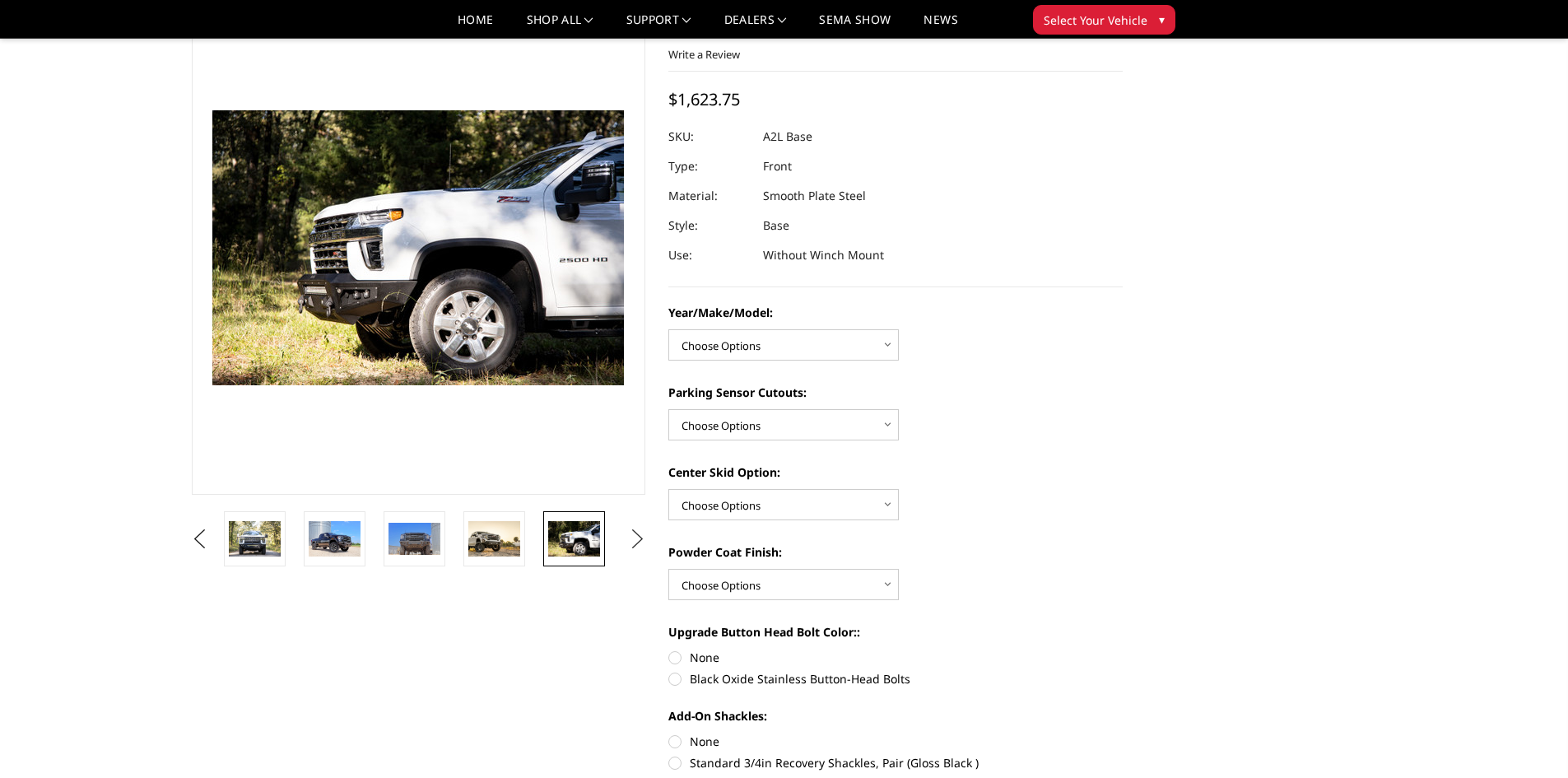
click at [645, 539] on button "Next" at bounding box center [637, 539] width 25 height 25
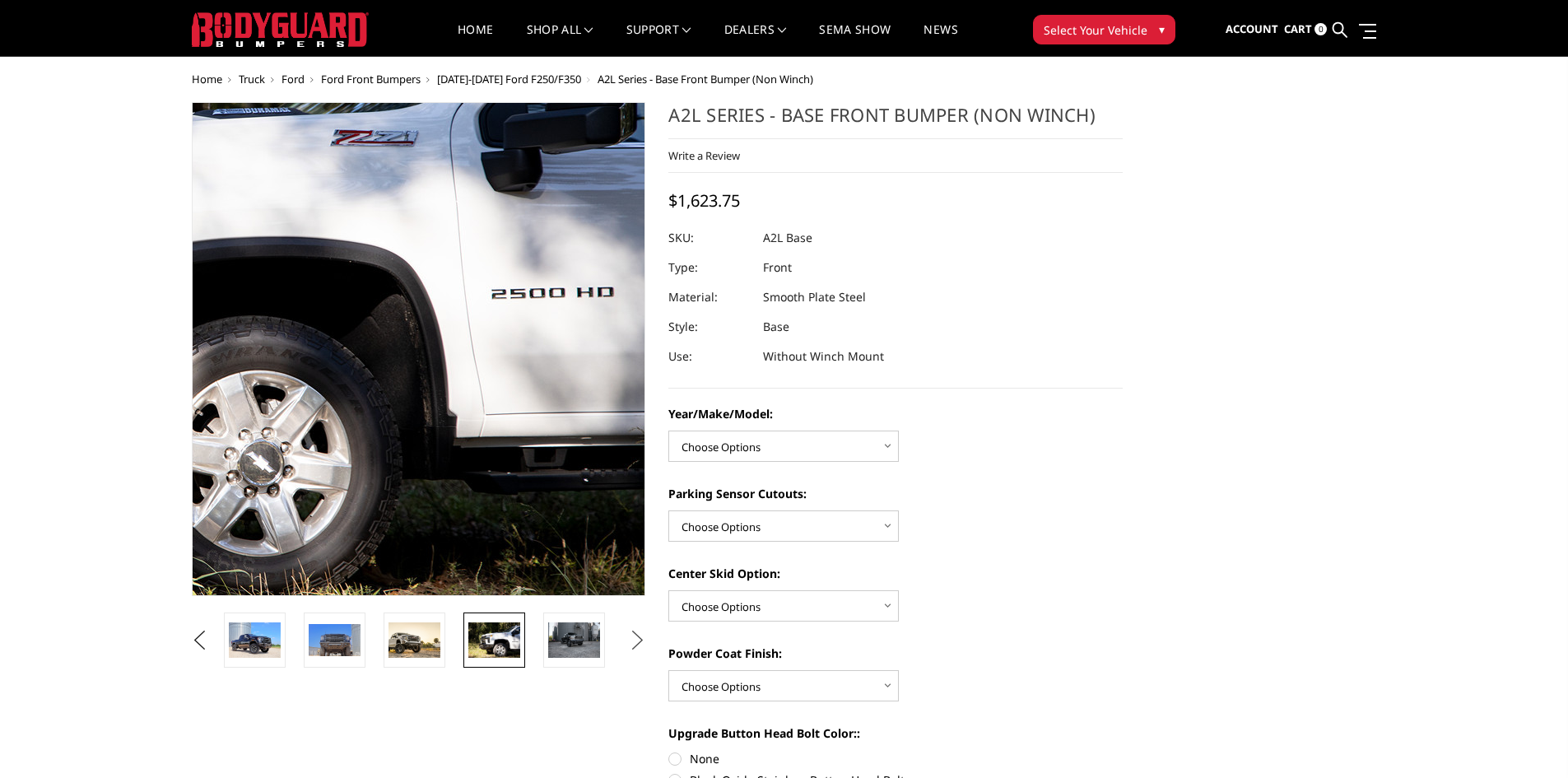
scroll to position [0, 0]
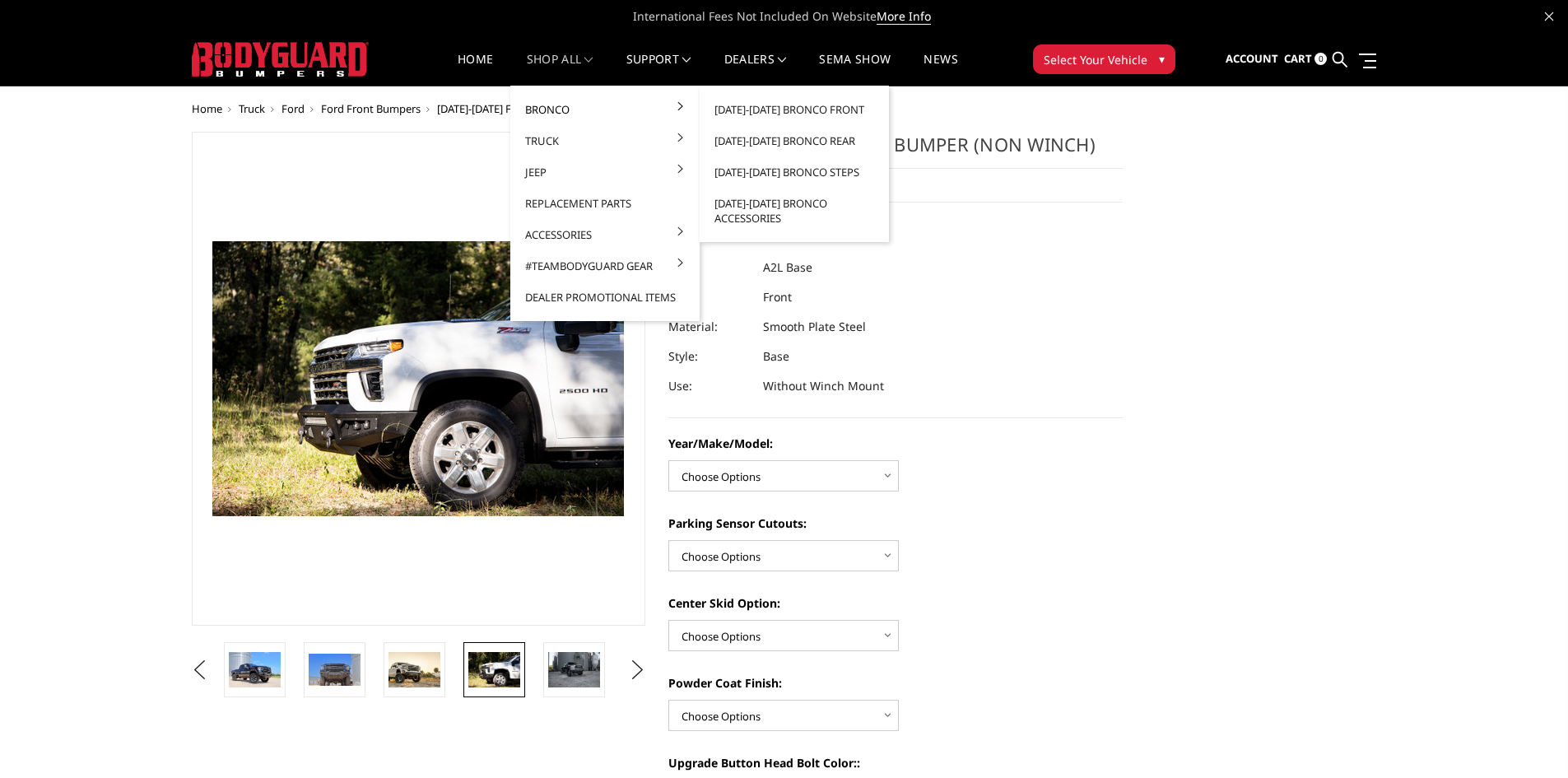
click at [562, 108] on link "Bronco" at bounding box center [605, 109] width 176 height 31
click at [471, 105] on span "[DATE]-[DATE] Ford F250/F350" at bounding box center [509, 109] width 144 height 15
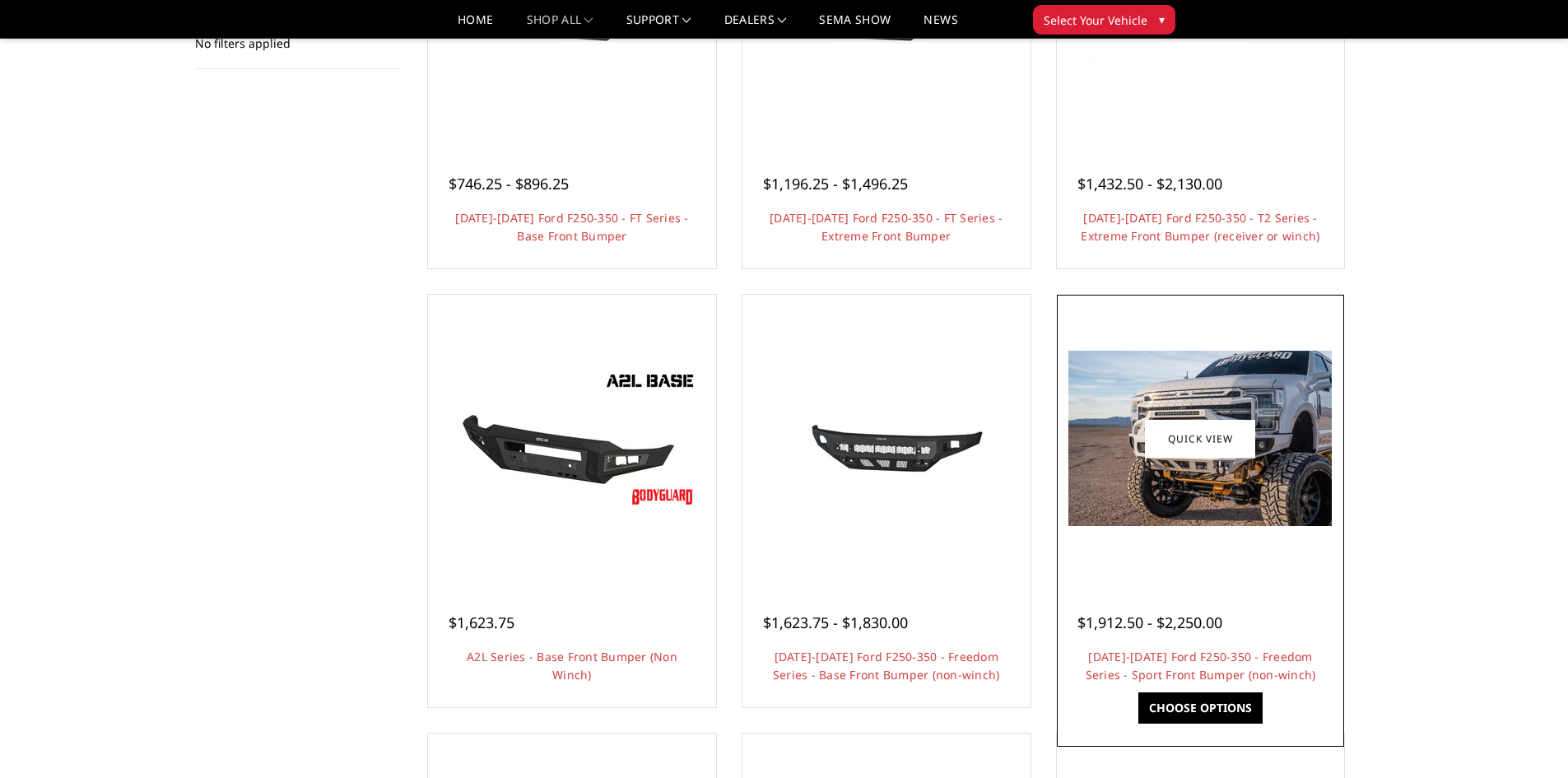
scroll to position [329, 0]
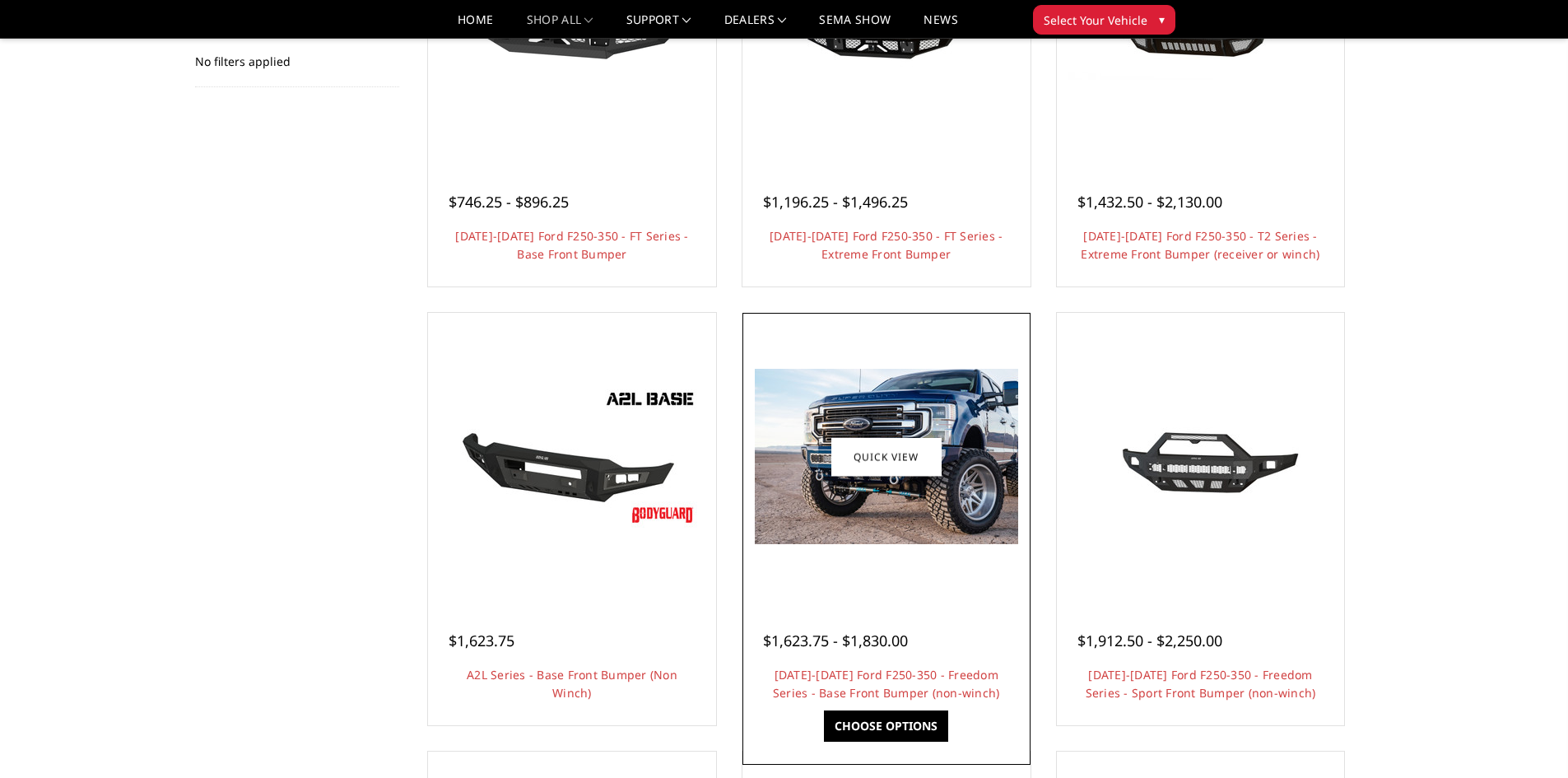
click at [900, 490] on img at bounding box center [886, 456] width 263 height 175
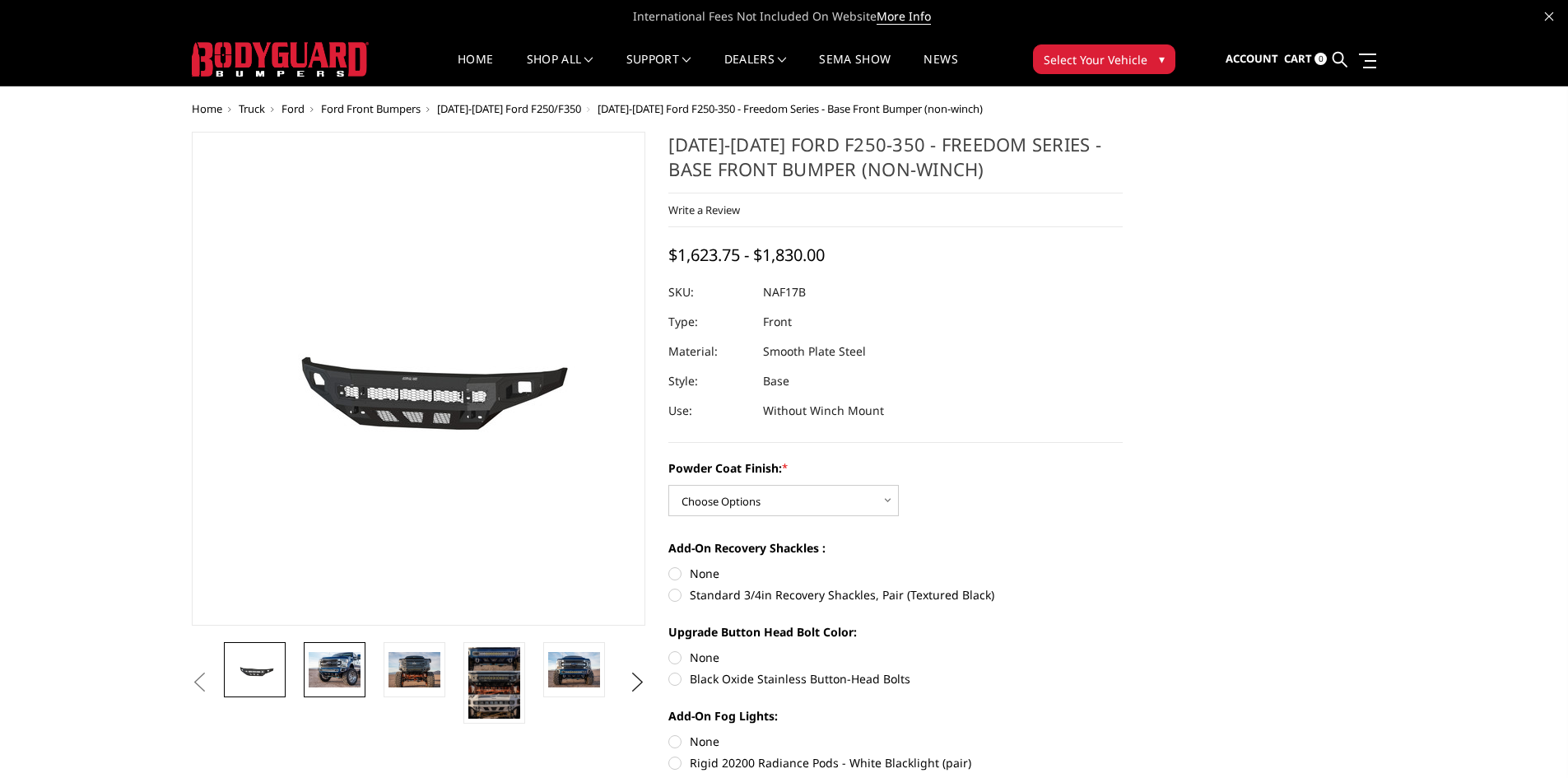
click at [318, 661] on img at bounding box center [335, 669] width 52 height 35
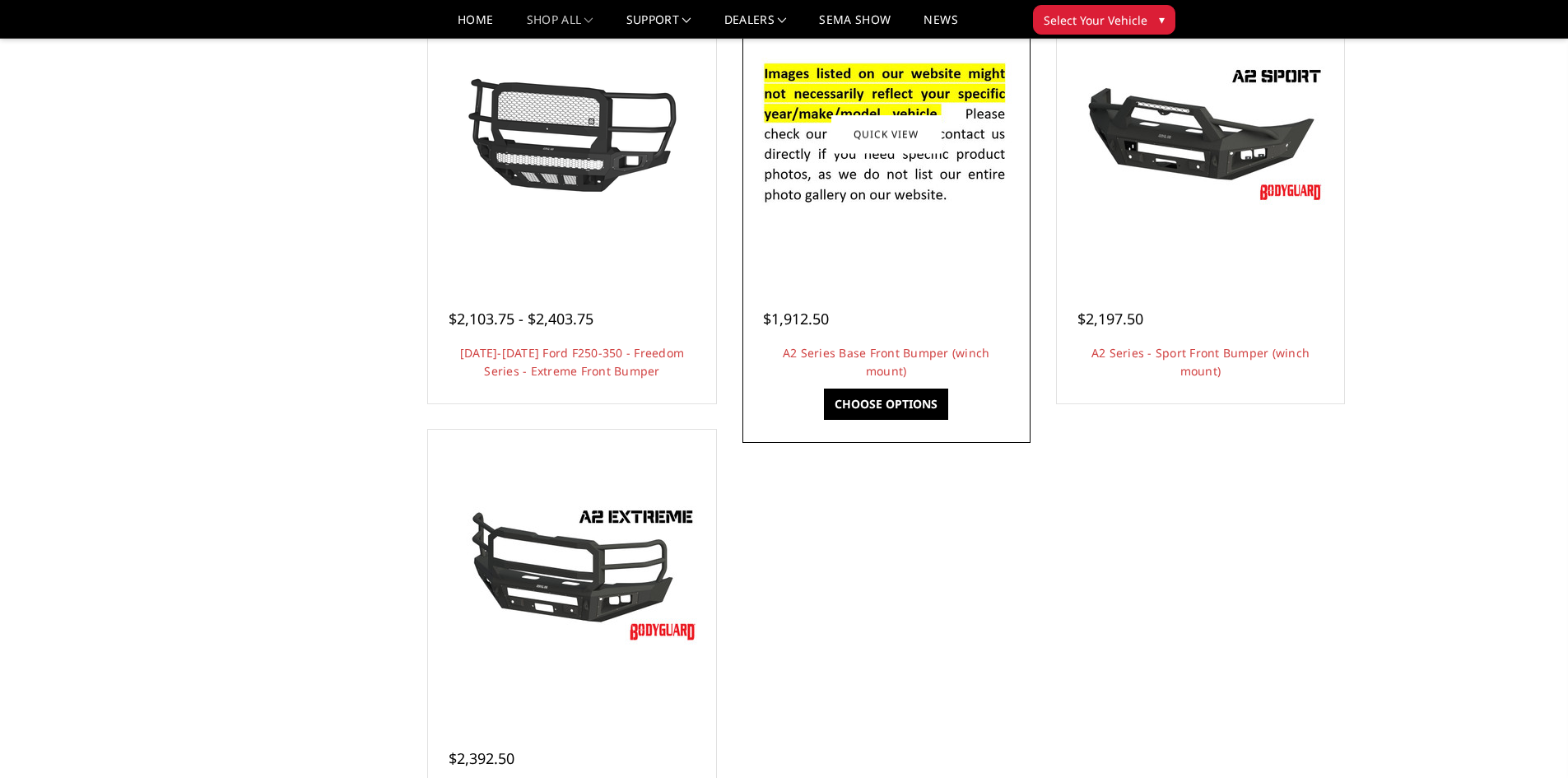
scroll to position [905, 0]
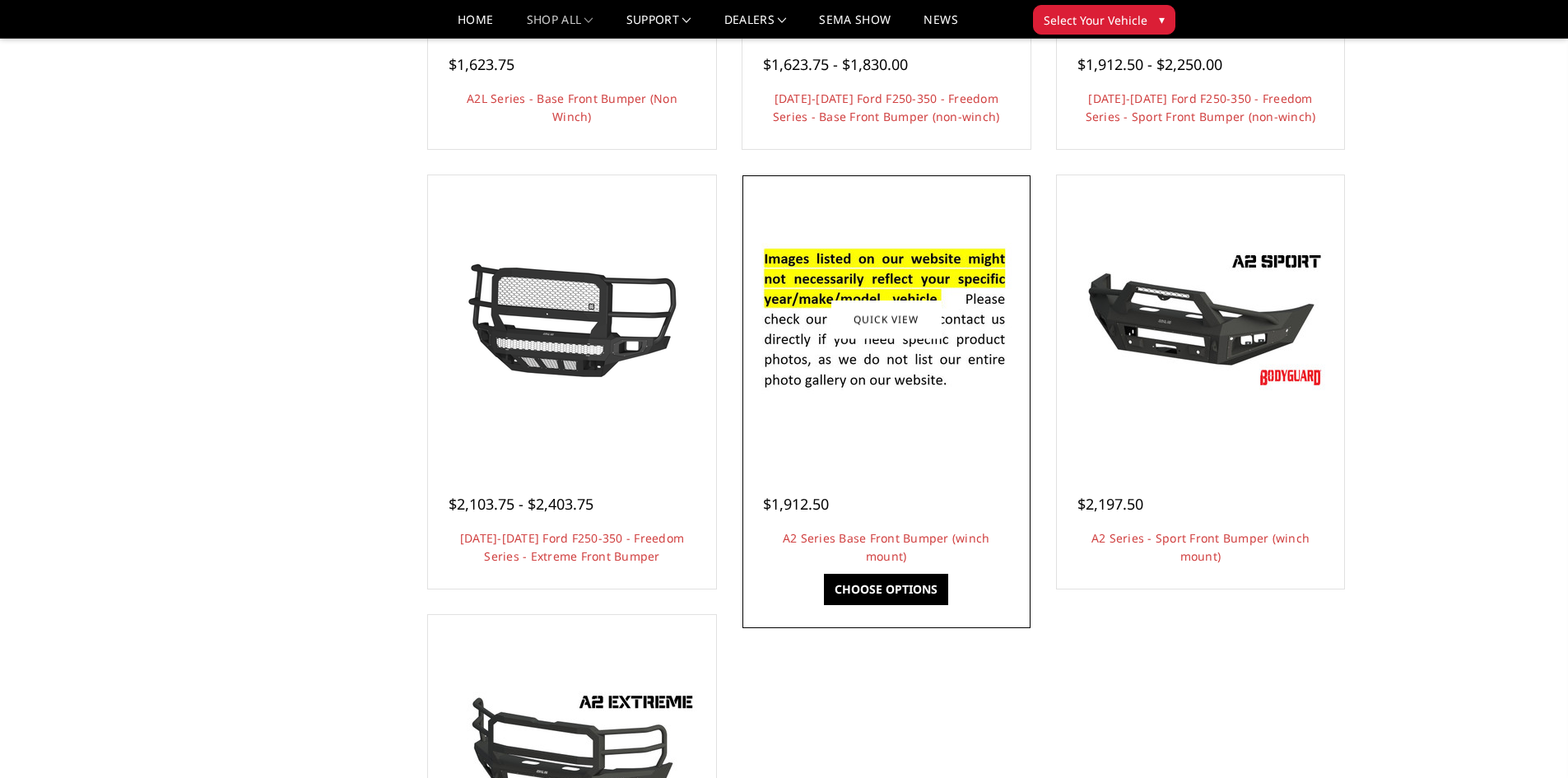
click at [877, 432] on div at bounding box center [886, 320] width 279 height 280
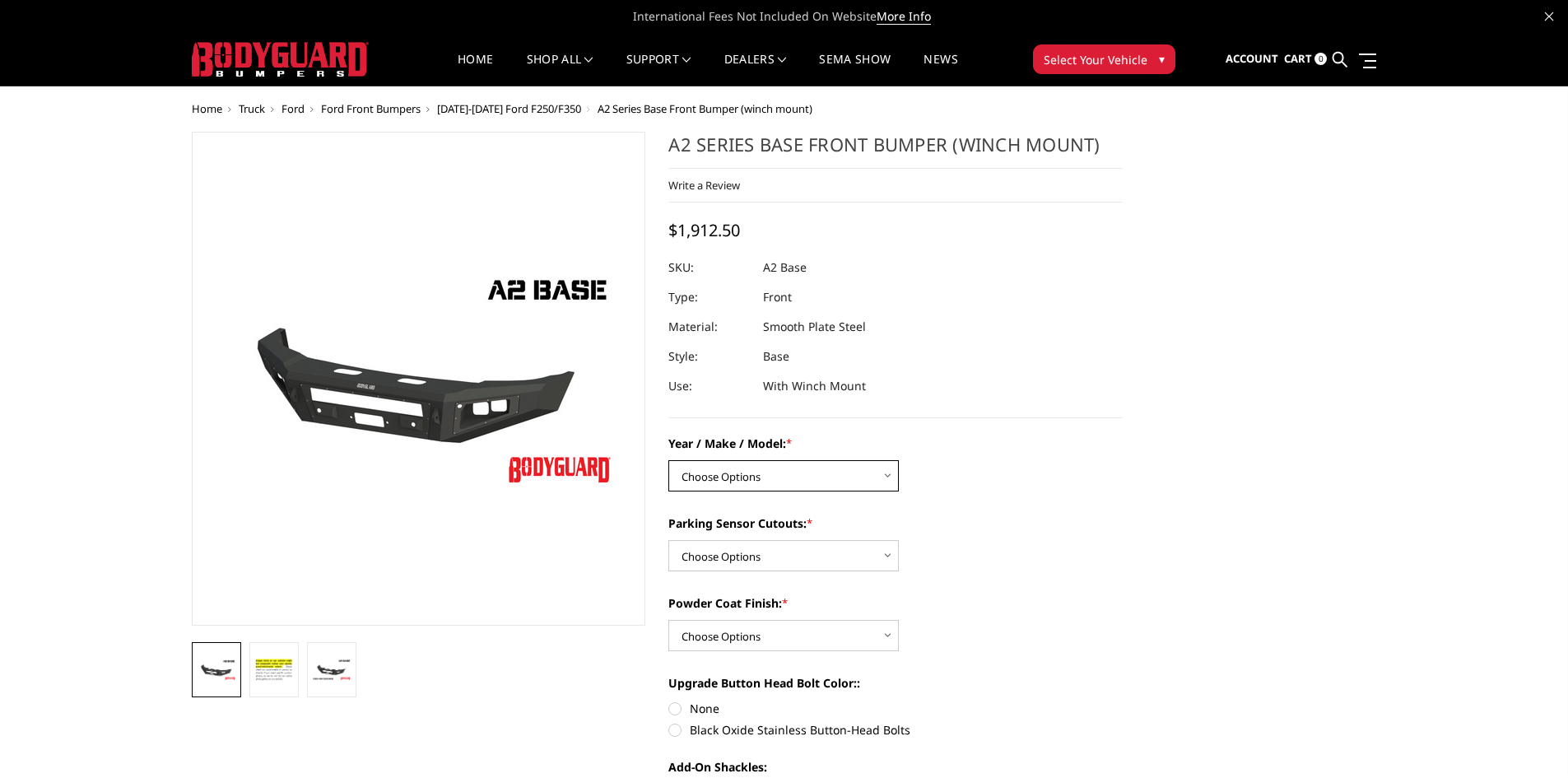
click at [712, 473] on select "Choose Options Chevrolet 20-23 2500 / 3500 Ford 17-22 F250 / F350 Ford 17-22 F4…" at bounding box center [783, 475] width 230 height 31
select select "826"
click at [668, 460] on select "Choose Options Chevrolet 20-23 2500 / 3500 Ford 17-22 F250 / F350 Ford 17-22 F4…" at bounding box center [783, 475] width 230 height 31
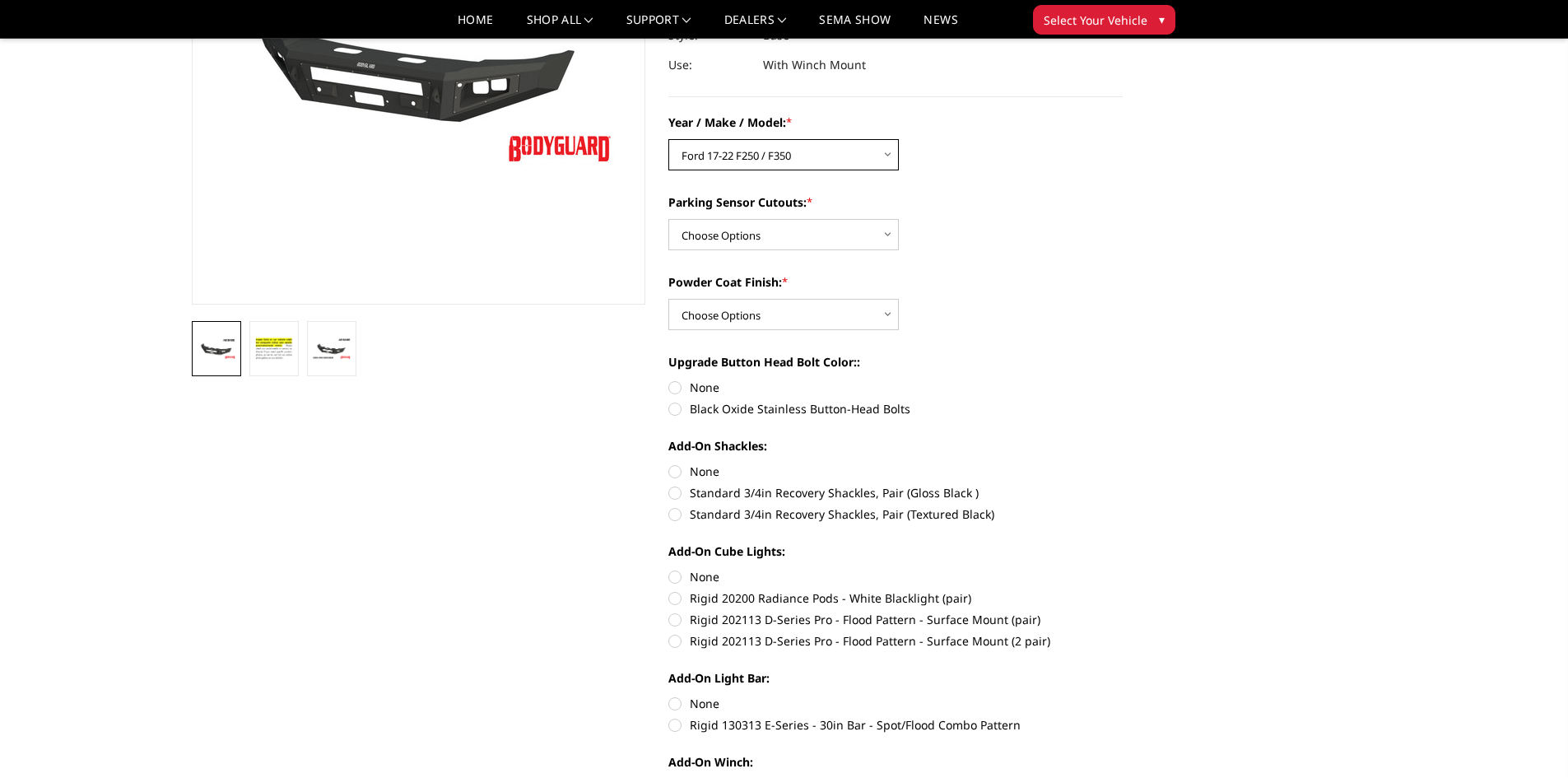
scroll to position [247, 0]
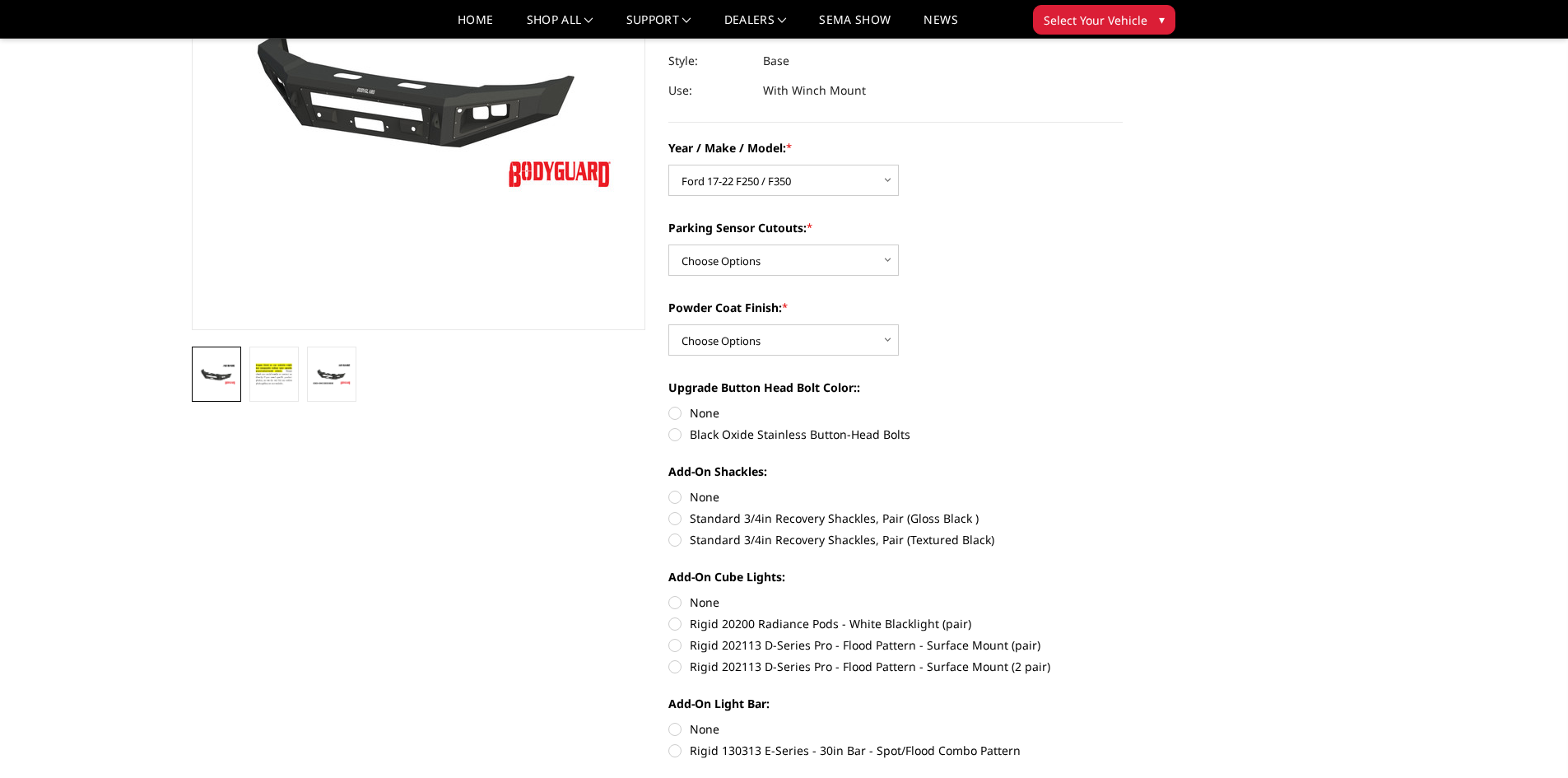
click at [748, 237] on div "Parking Sensor Cutouts: * Choose Options Yes - I have front parking sensors No …" at bounding box center [895, 247] width 454 height 57
click at [748, 246] on select "Choose Options Yes - I have front parking sensors No - I do NOT have parking se…" at bounding box center [783, 260] width 230 height 31
click at [668, 245] on select "Choose Options Yes - I have front parking sensors No - I do NOT have parking se…" at bounding box center [783, 260] width 230 height 31
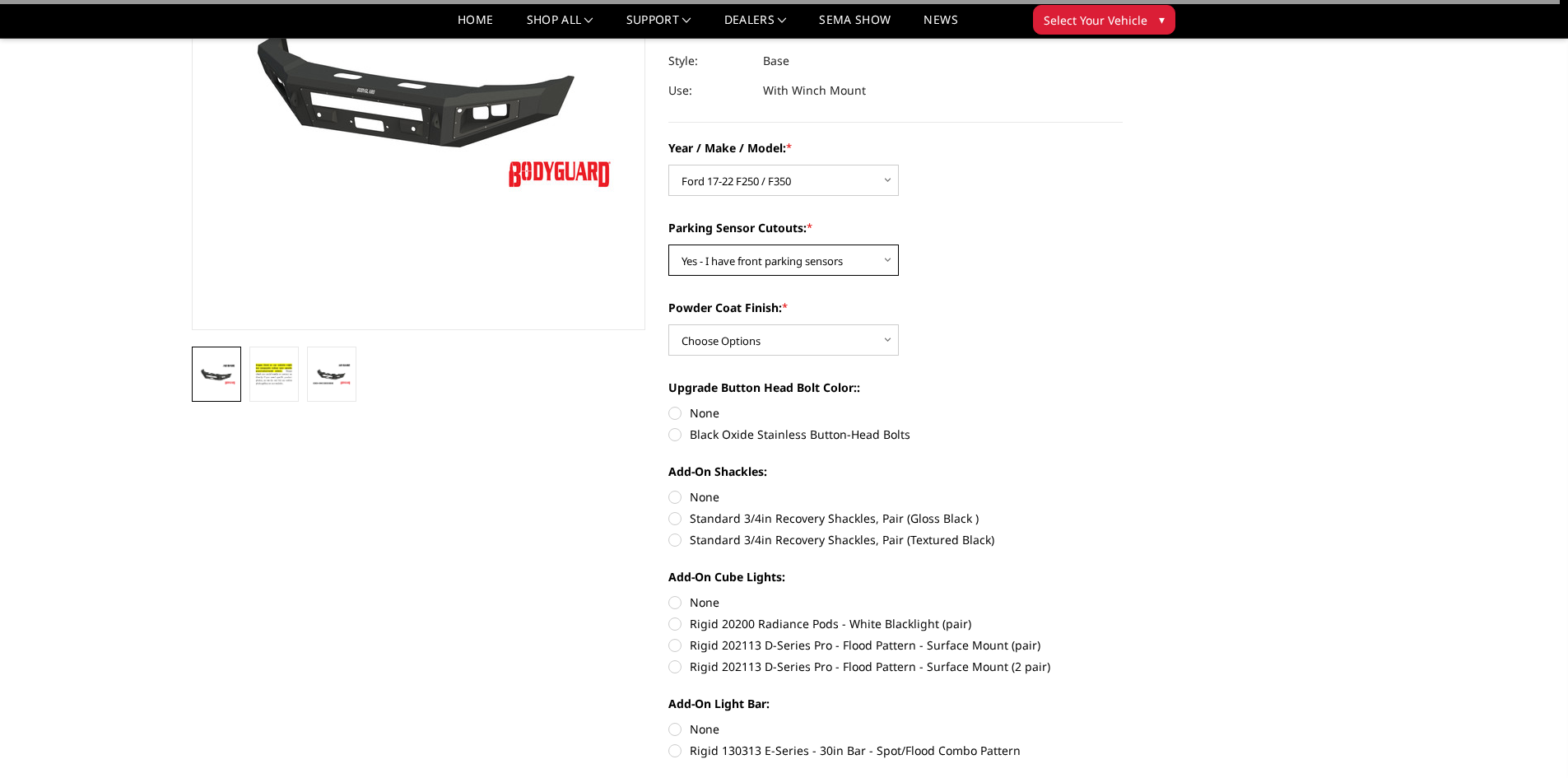
click at [798, 265] on select "Choose Options Yes - I have front parking sensors No - I do NOT have parking se…" at bounding box center [783, 260] width 230 height 31
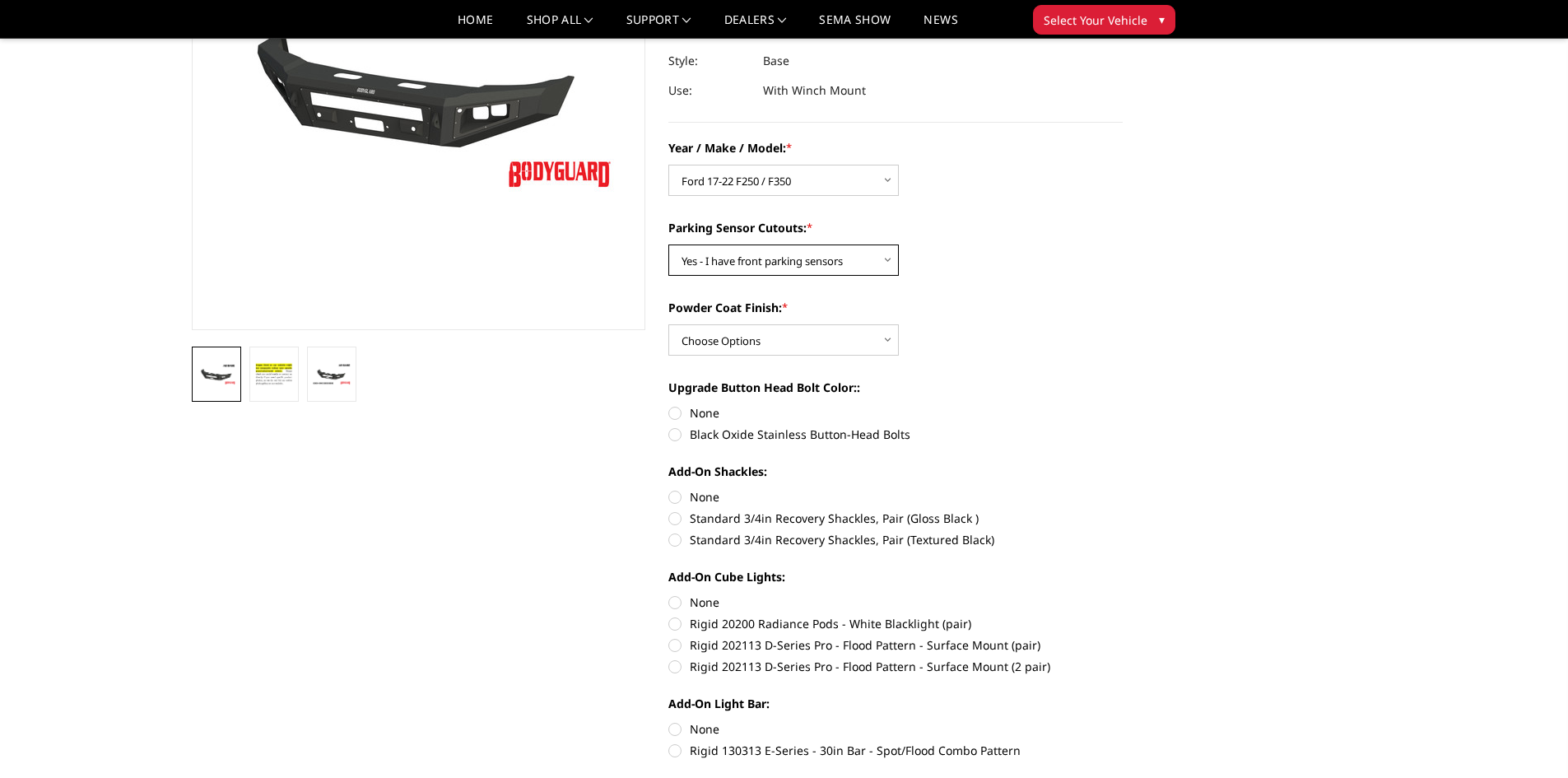
select select "541"
click at [668, 245] on select "Choose Options Yes - I have front parking sensors No - I do NOT have parking se…" at bounding box center [783, 260] width 230 height 31
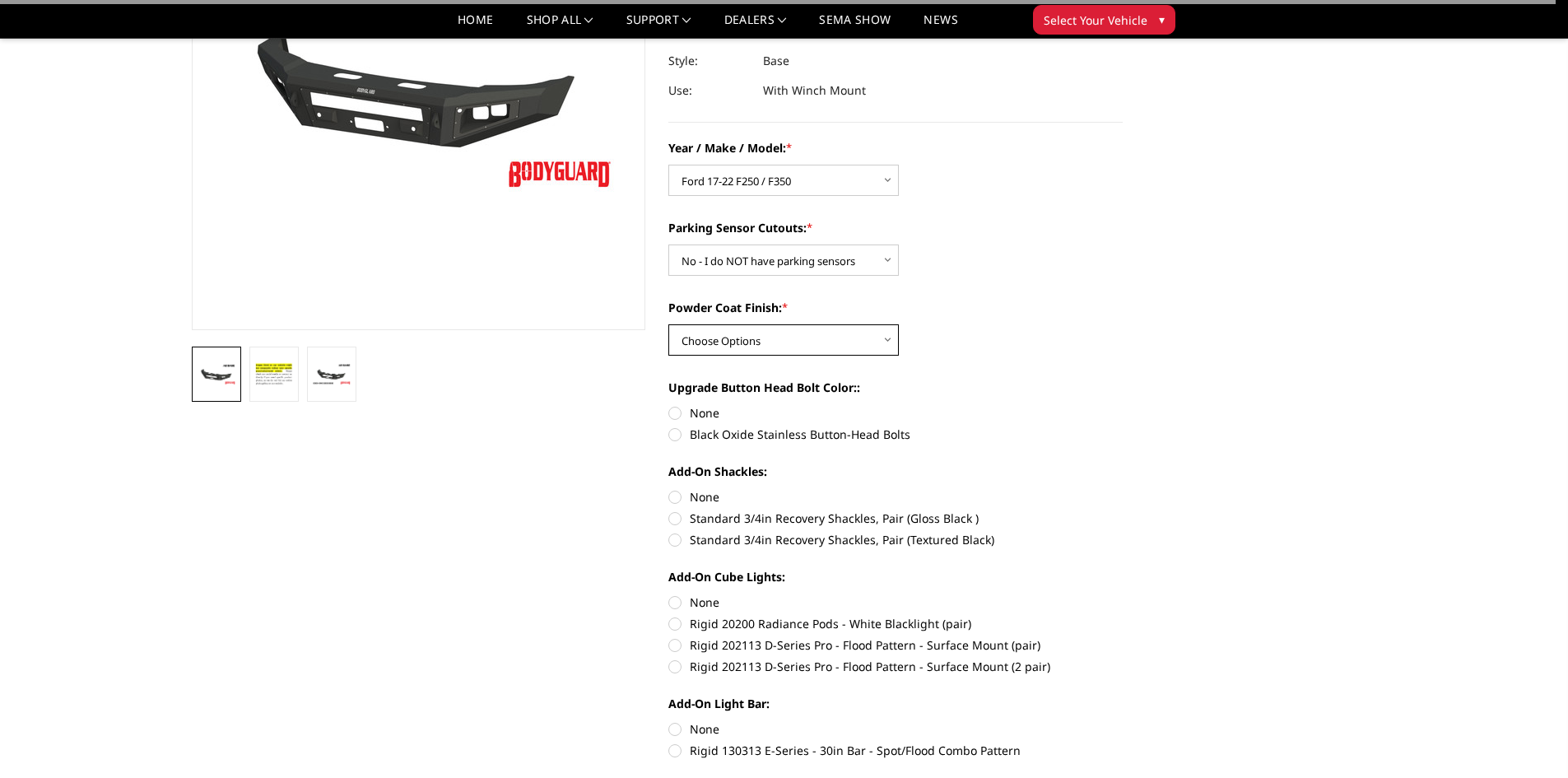
click at [775, 344] on select "Choose Options Bare metal (included) Texture Black Powder Coat" at bounding box center [783, 339] width 230 height 31
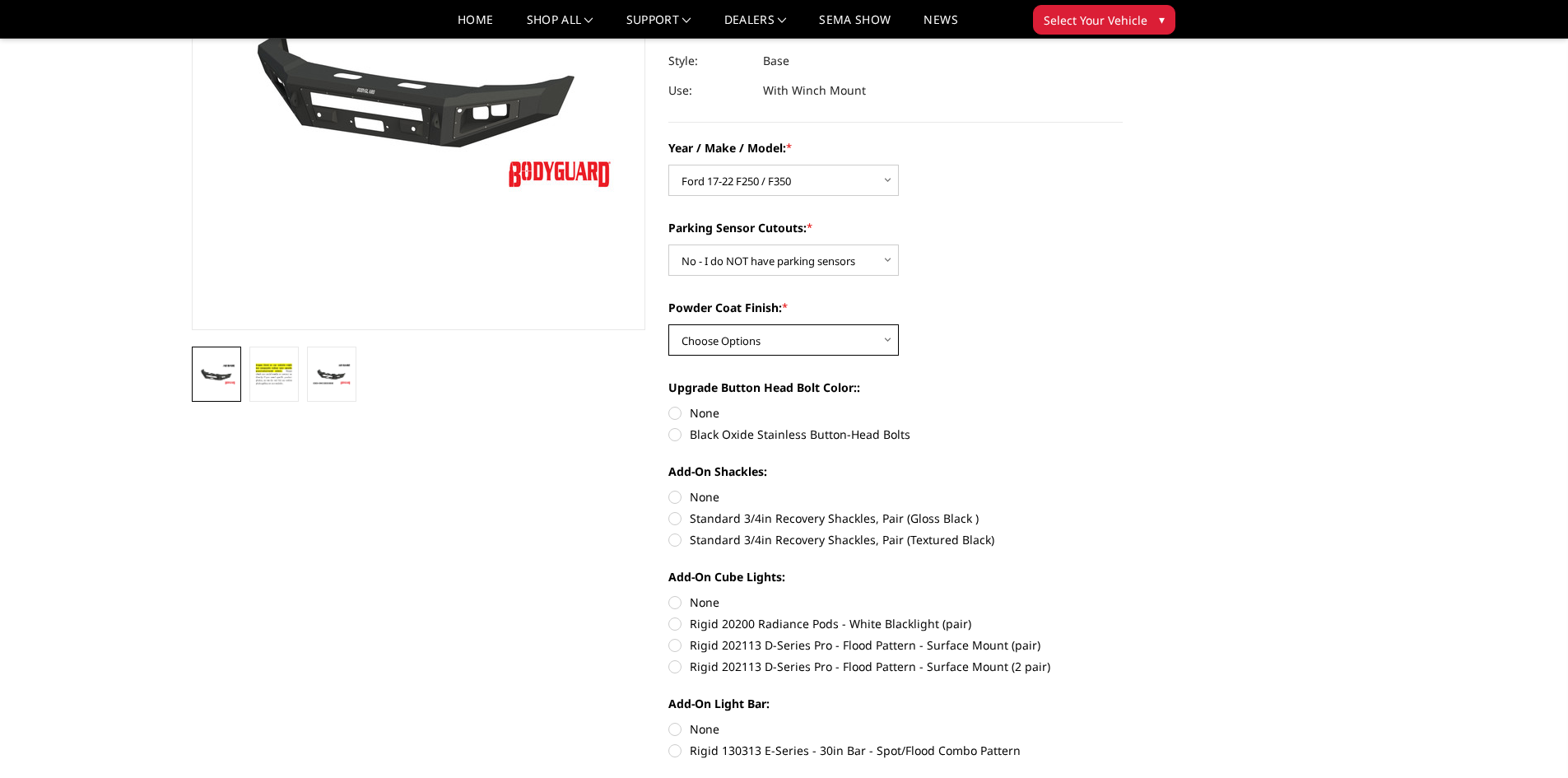
select select "520"
click at [668, 324] on select "Choose Options Bare metal (included) Texture Black Powder Coat" at bounding box center [783, 339] width 230 height 31
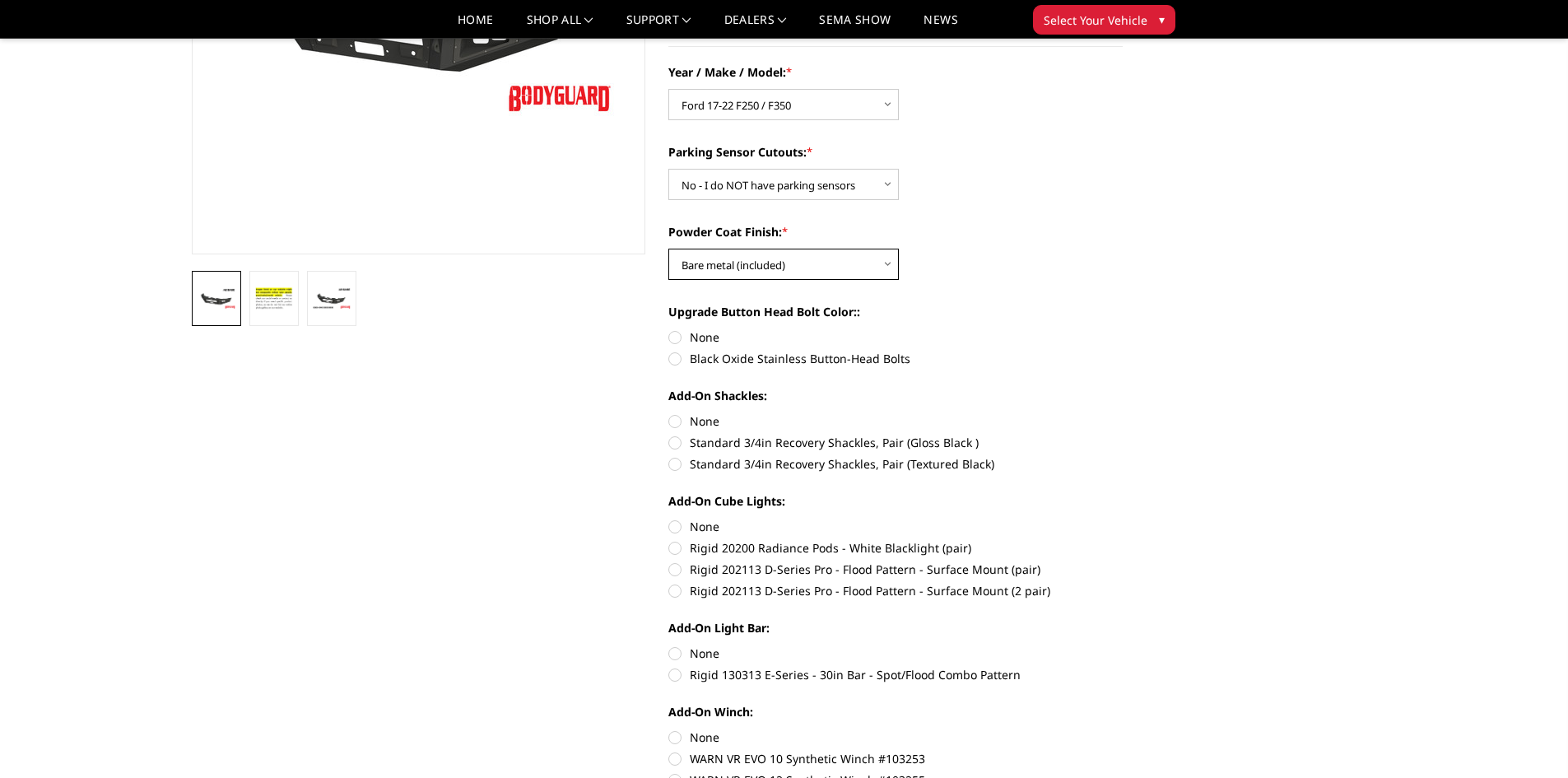
scroll to position [0, 0]
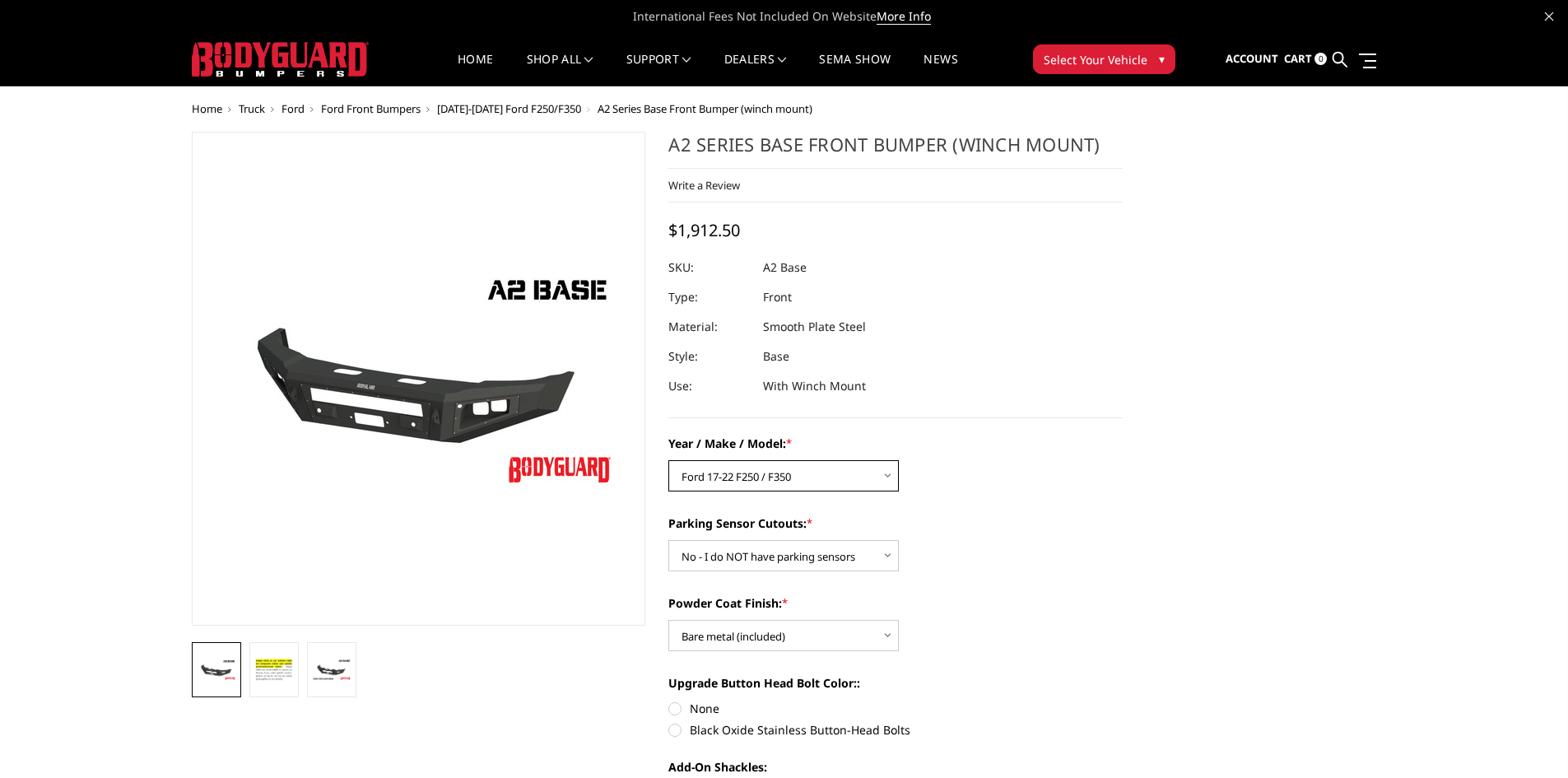
click at [848, 487] on select "Choose Options Chevrolet 20-23 2500 / 3500 Ford 17-22 F250 / F350 Ford 17-22 F4…" at bounding box center [783, 475] width 230 height 31
click at [668, 460] on select "Choose Options Chevrolet 20-23 2500 / 3500 Ford 17-22 F250 / F350 Ford 17-22 F4…" at bounding box center [783, 475] width 230 height 31
click at [828, 553] on select "Choose Options Yes - I have front parking sensors No - I do NOT have parking se…" at bounding box center [783, 555] width 230 height 31
click at [668, 540] on select "Choose Options Yes - I have front parking sensors No - I do NOT have parking se…" at bounding box center [783, 555] width 230 height 31
click at [789, 621] on select "Choose Options Bare metal (included) Texture Black Powder Coat" at bounding box center [783, 635] width 230 height 31
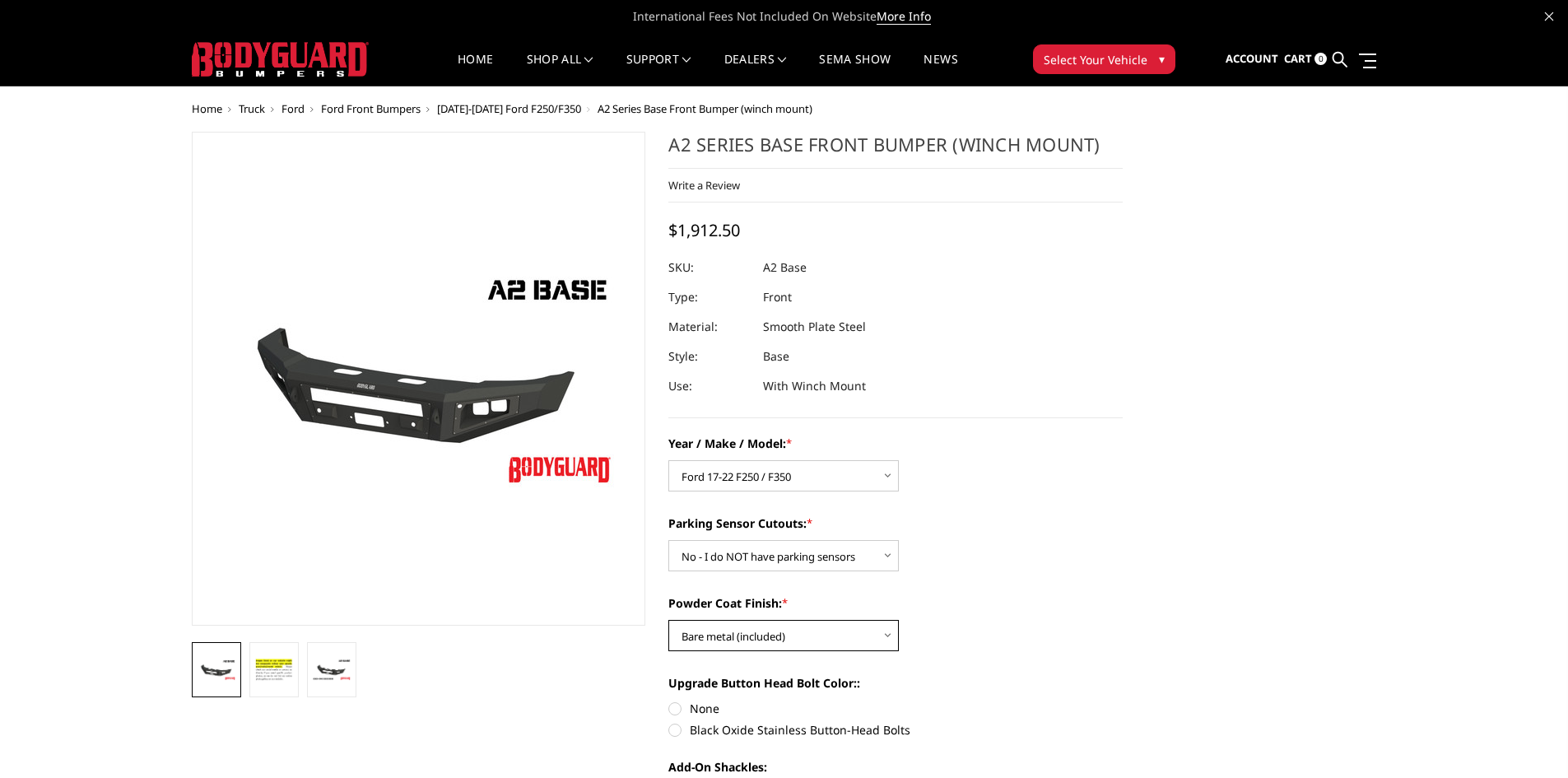
click at [668, 620] on select "Choose Options Bare metal (included) Texture Black Powder Coat" at bounding box center [783, 635] width 230 height 31
click at [534, 112] on span "[DATE]-[DATE] Ford F250/F350" at bounding box center [509, 109] width 144 height 15
